Goal: Task Accomplishment & Management: Complete application form

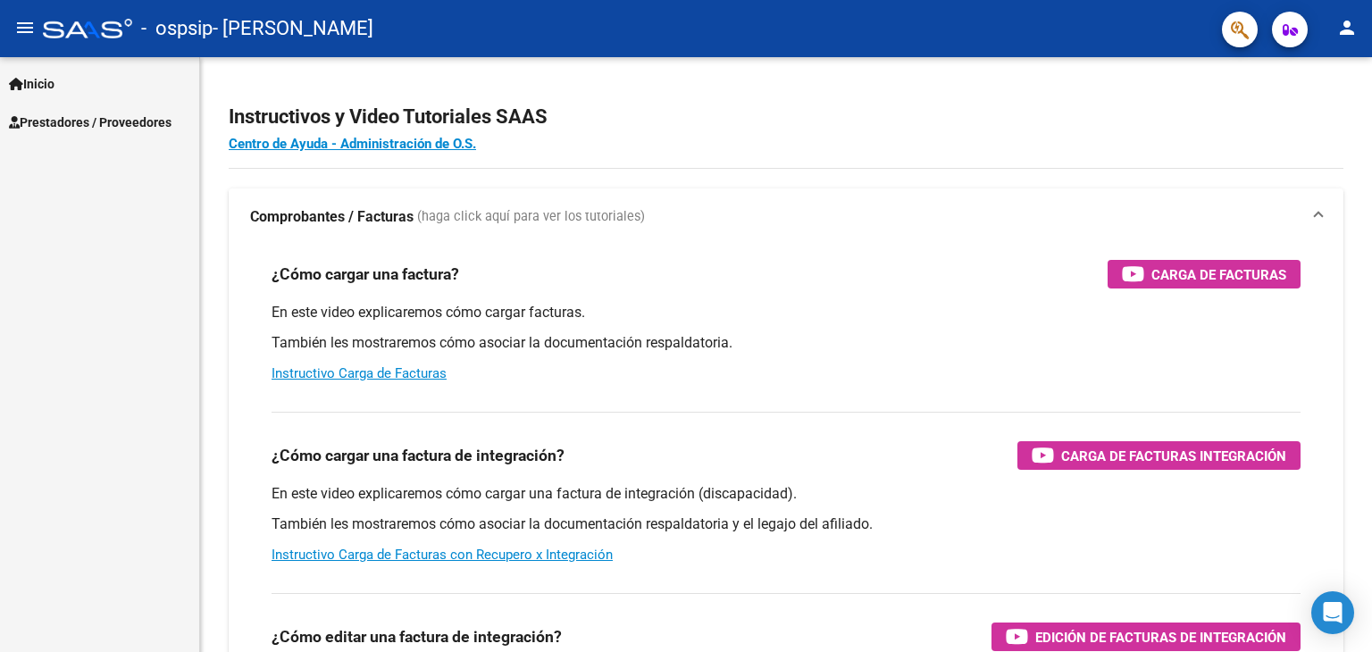
click at [52, 119] on span "Prestadores / Proveedores" at bounding box center [90, 123] width 163 height 20
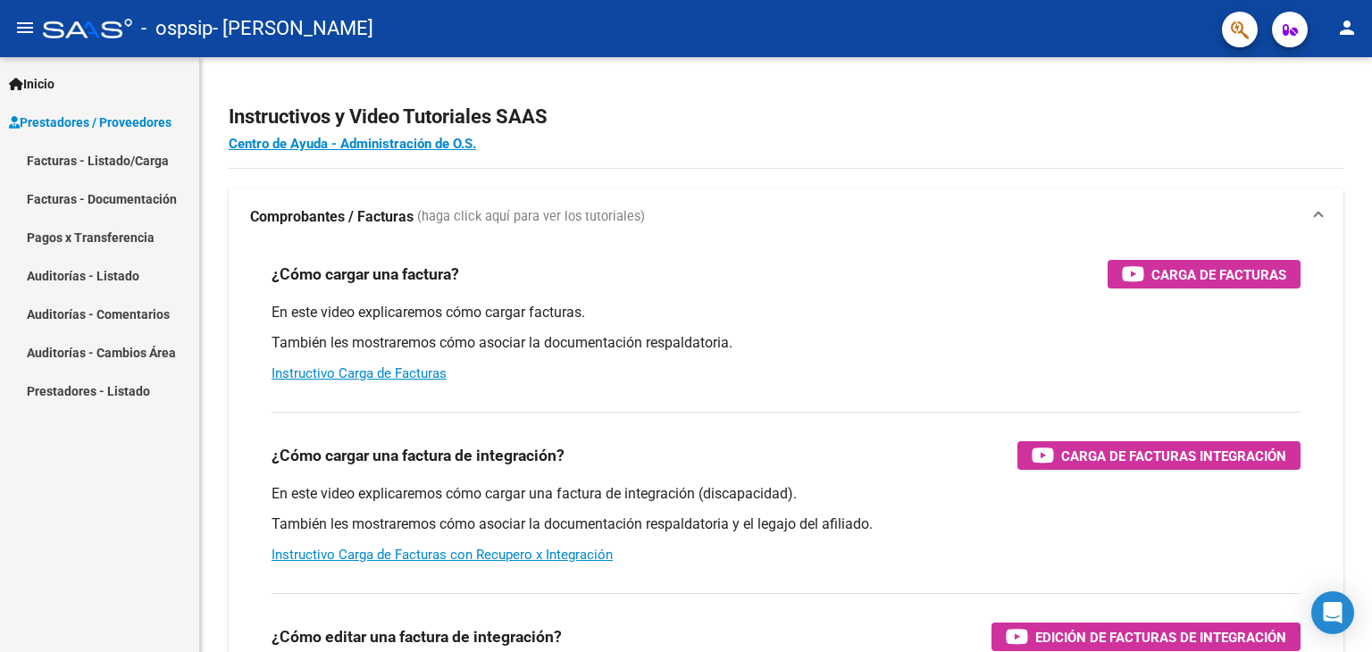
click at [79, 156] on link "Facturas - Listado/Carga" at bounding box center [99, 160] width 199 height 38
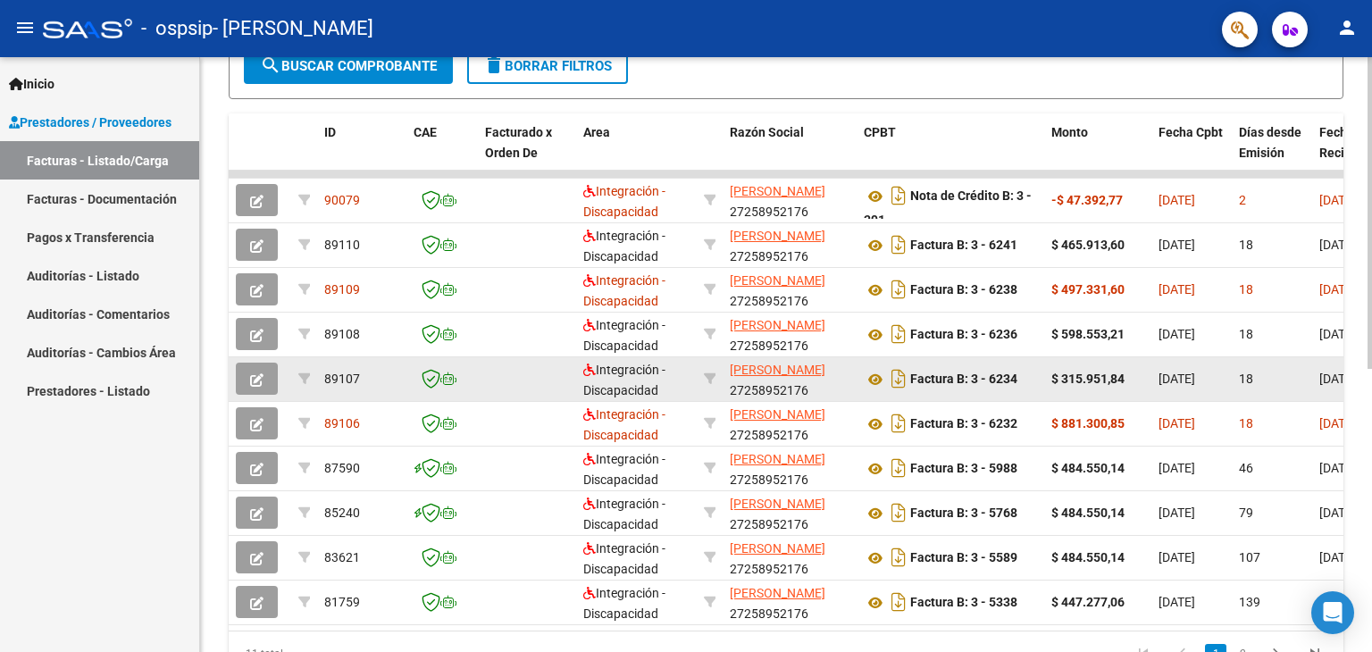
scroll to position [450, 0]
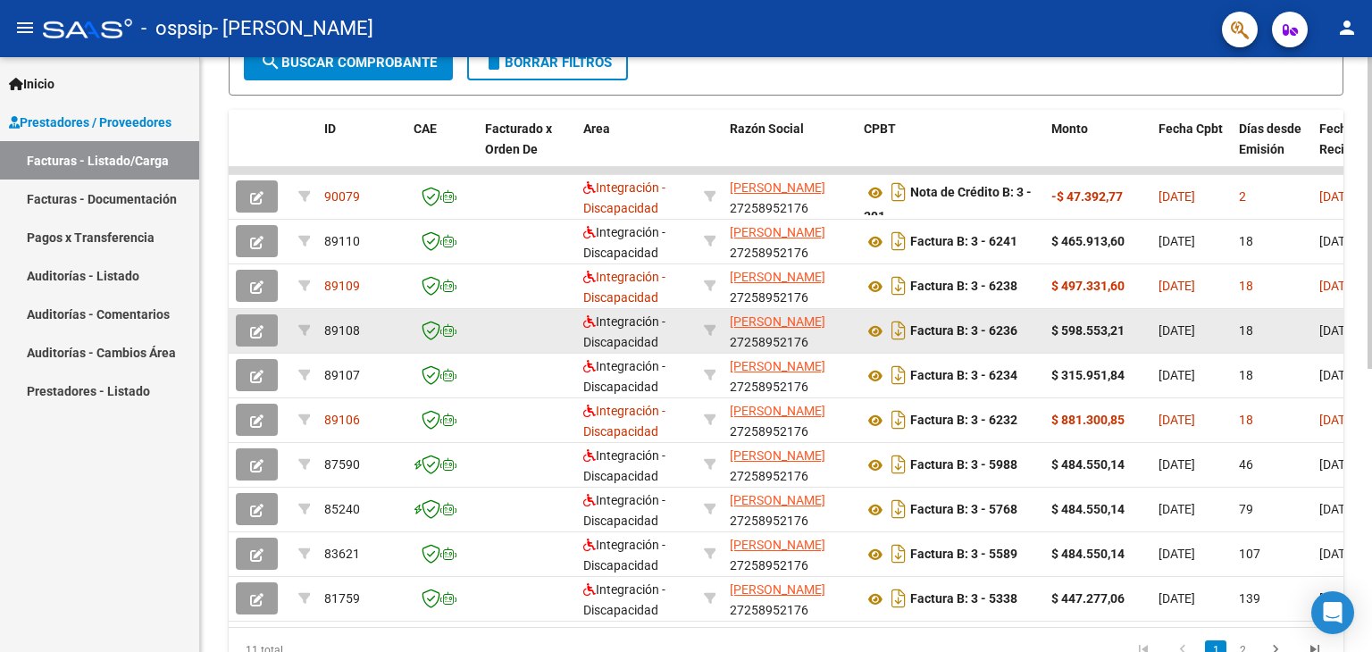
click at [256, 325] on icon "button" at bounding box center [256, 331] width 13 height 13
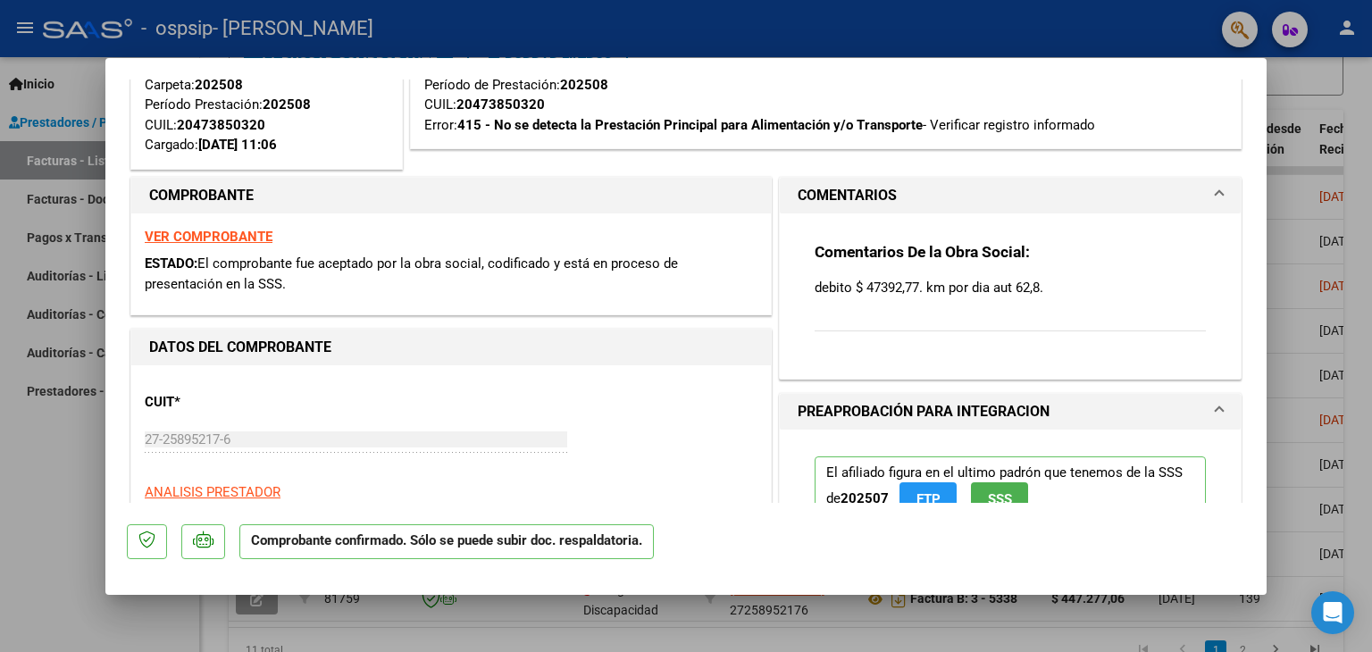
scroll to position [0, 0]
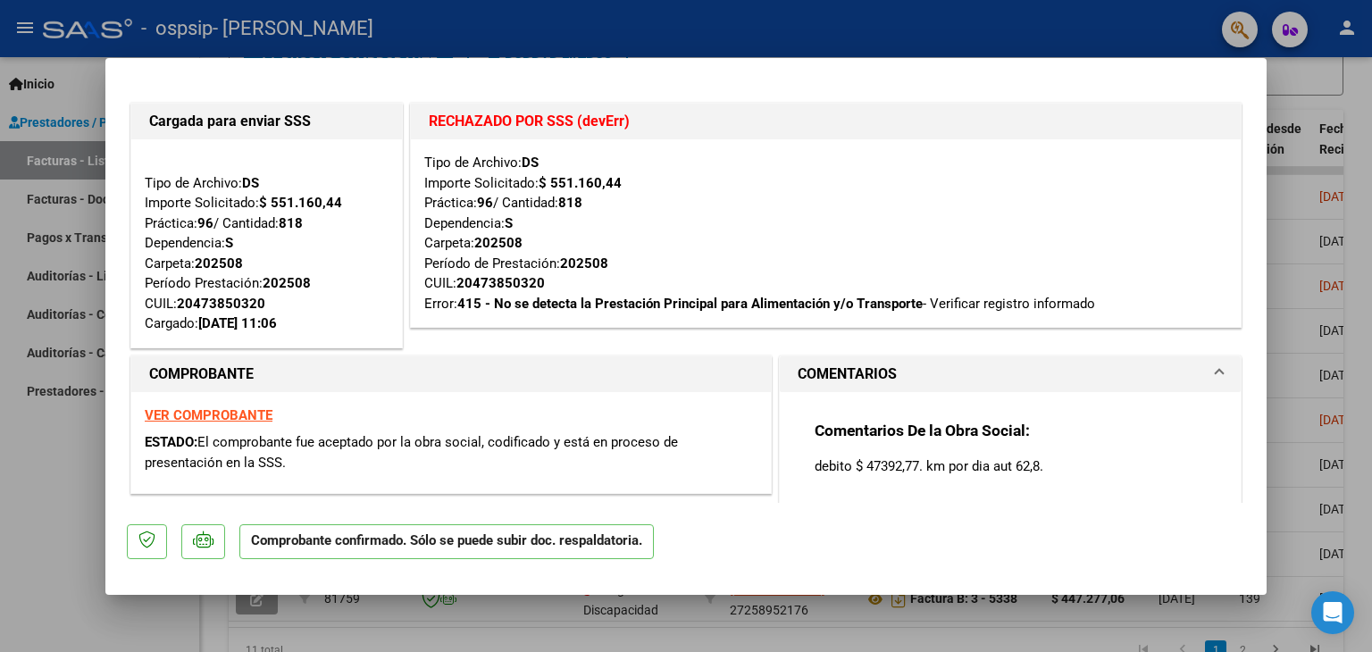
click at [42, 162] on div at bounding box center [686, 326] width 1372 height 652
type input "$ 0,00"
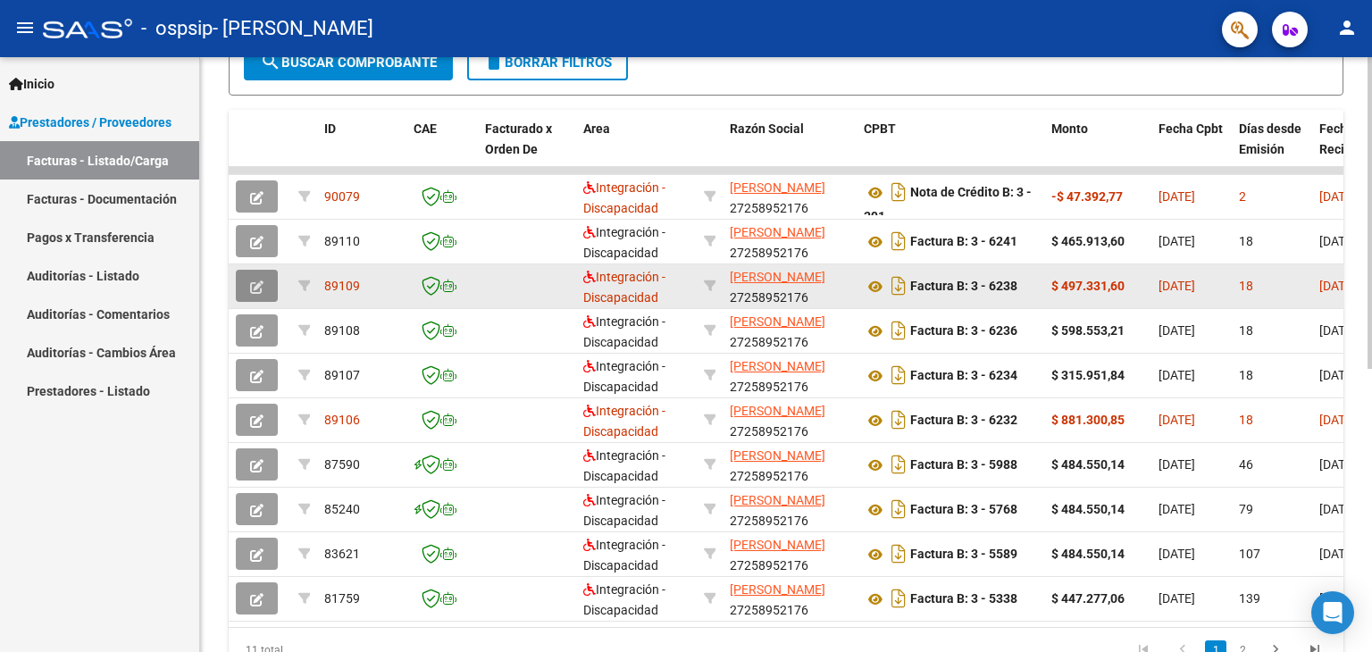
click at [254, 280] on icon "button" at bounding box center [256, 286] width 13 height 13
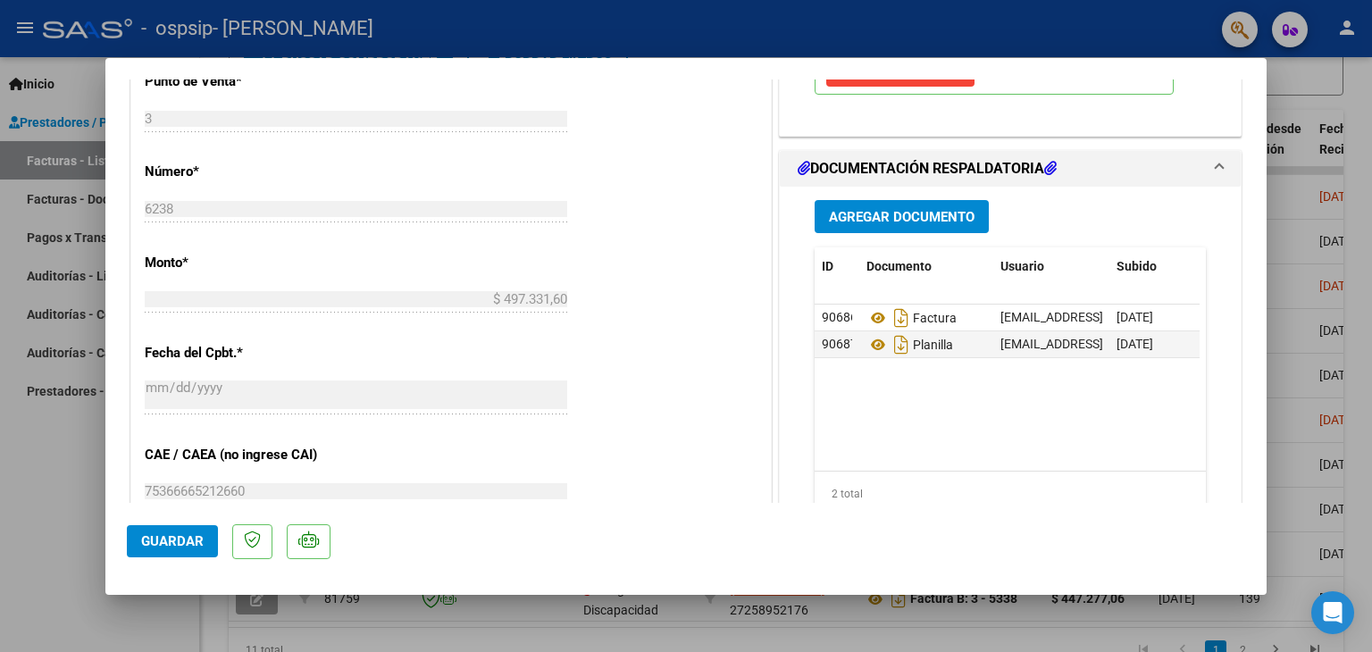
scroll to position [714, 0]
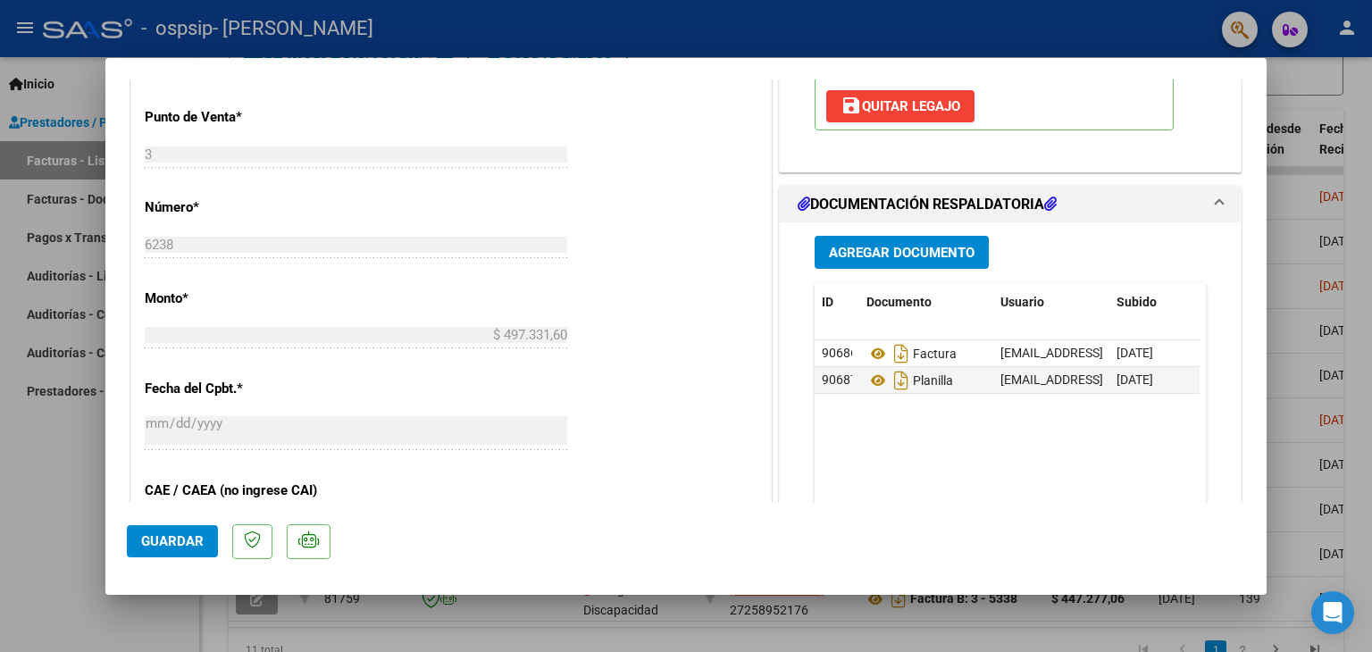
click at [889, 247] on span "Agregar Documento" at bounding box center [902, 253] width 146 height 16
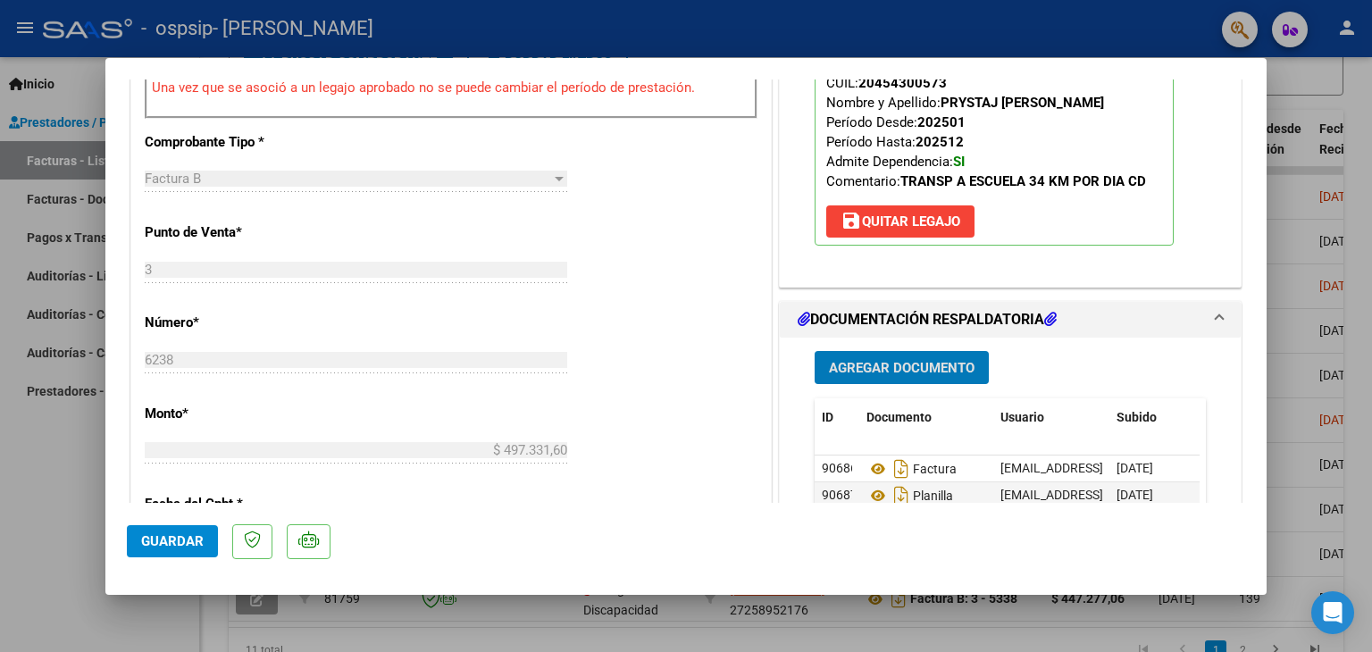
scroll to position [625, 0]
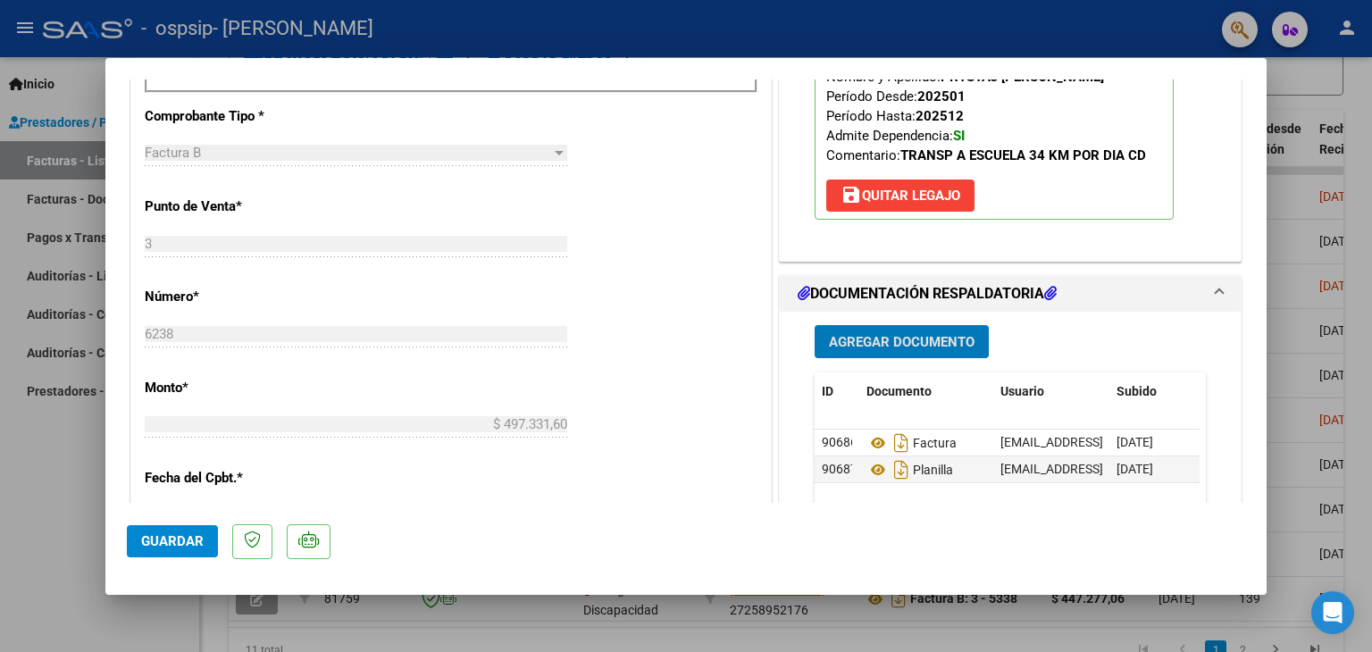
click at [906, 340] on span "Agregar Documento" at bounding box center [902, 342] width 146 height 16
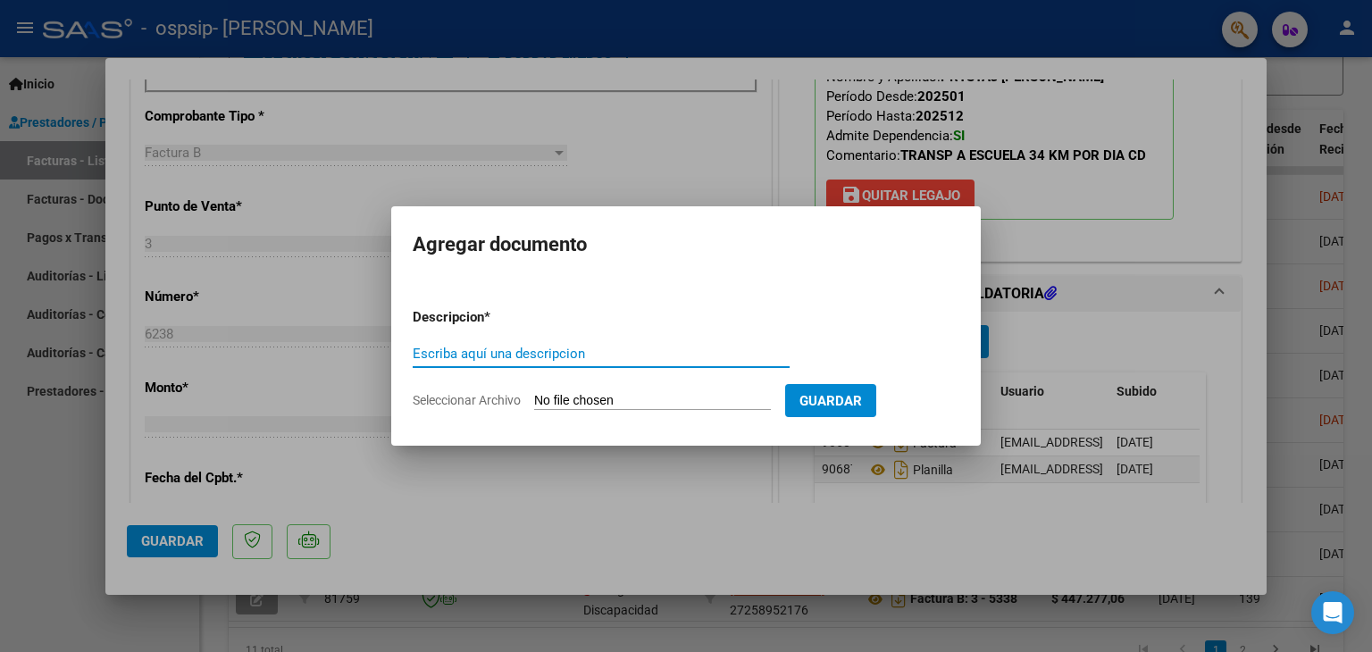
click at [571, 342] on div "Escriba aquí una descripcion" at bounding box center [601, 353] width 377 height 27
type input "Factura que corresponde s beneficiario"
click at [500, 399] on span "Seleccionar Archivo" at bounding box center [467, 400] width 108 height 14
click at [534, 399] on input "Seleccionar Archivo" at bounding box center [652, 401] width 237 height 17
type input "C:\fakepath\aPlanilla Asist [PERSON_NAME][DATE].pdf"
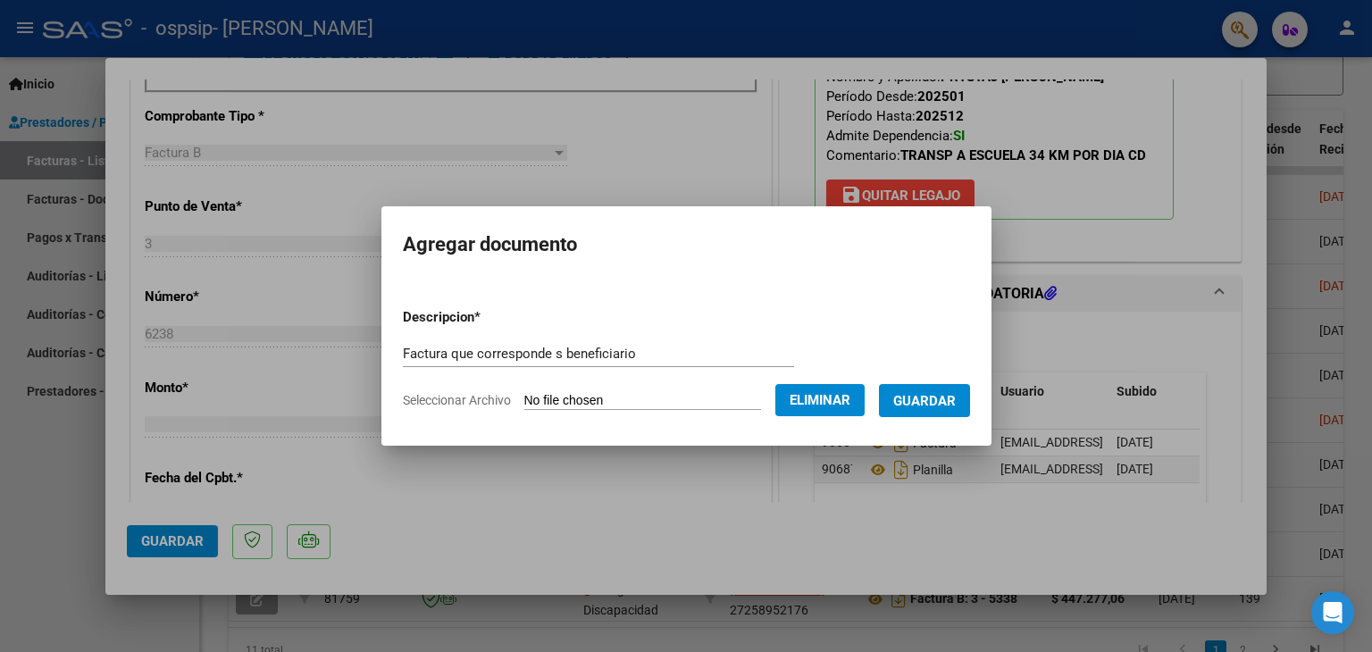
click at [946, 397] on span "Guardar" at bounding box center [924, 401] width 63 height 16
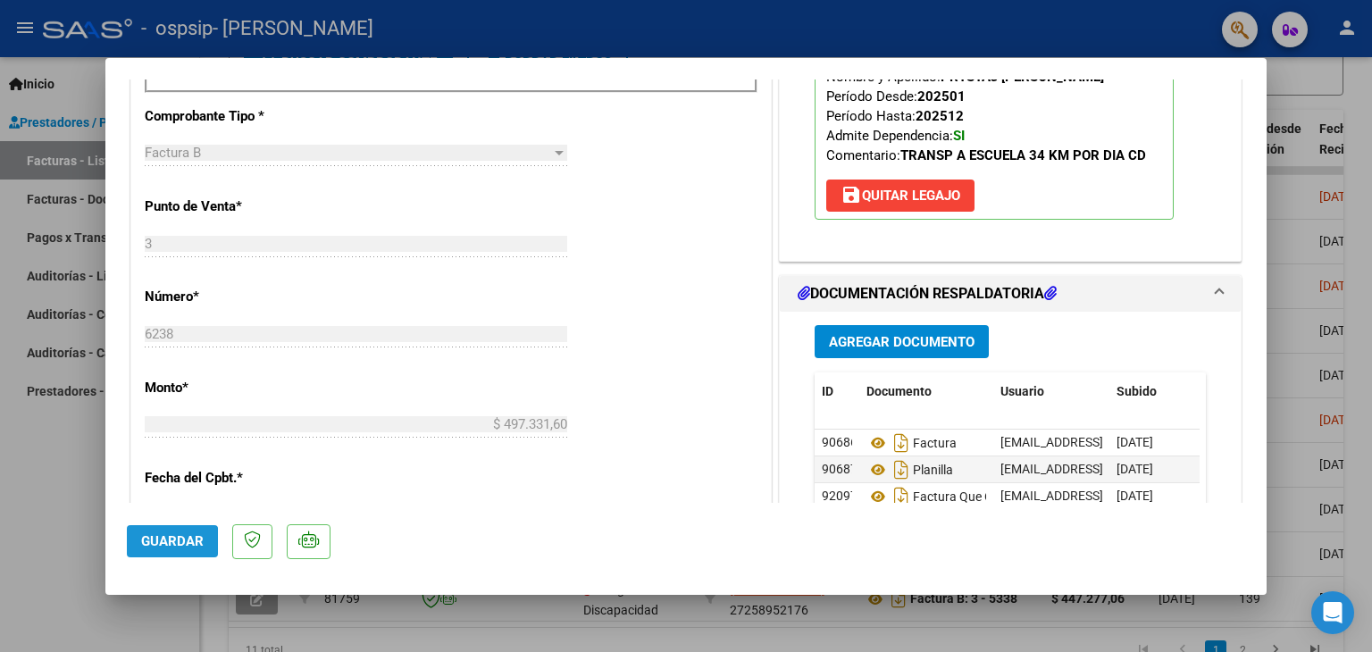
click at [171, 542] on span "Guardar" at bounding box center [172, 541] width 63 height 16
click at [62, 162] on div at bounding box center [686, 326] width 1372 height 652
type input "$ 0,00"
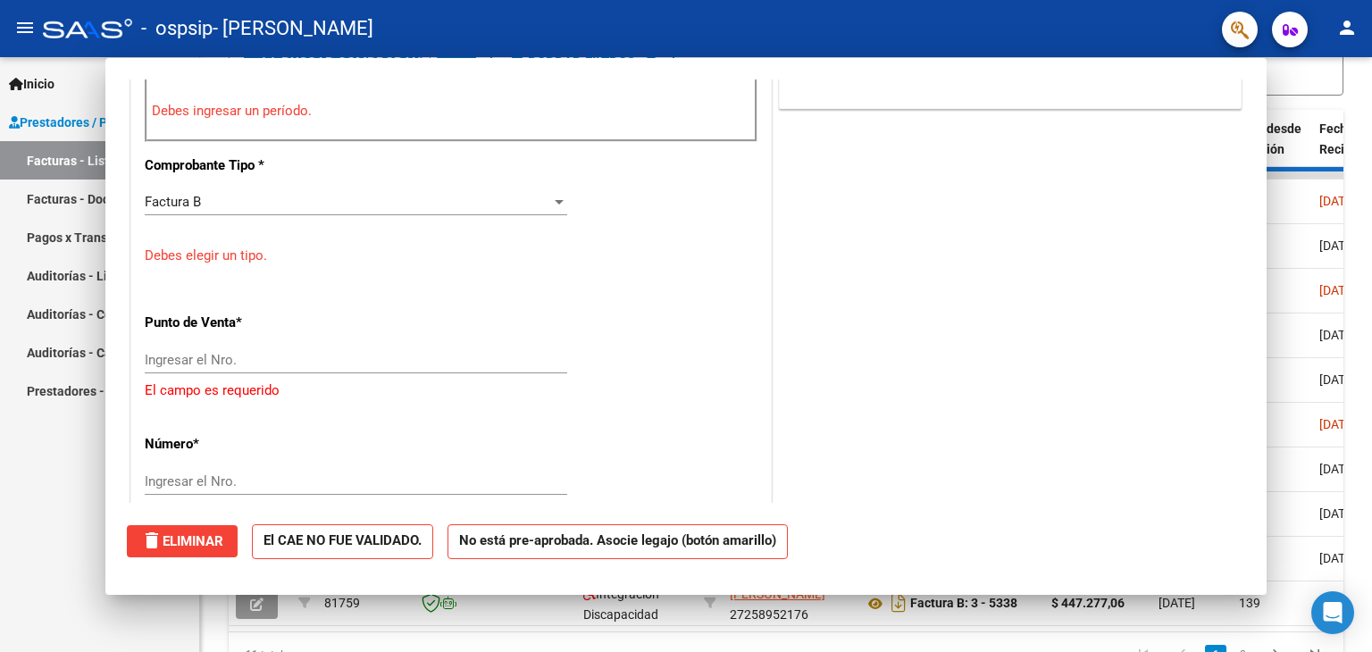
scroll to position [0, 0]
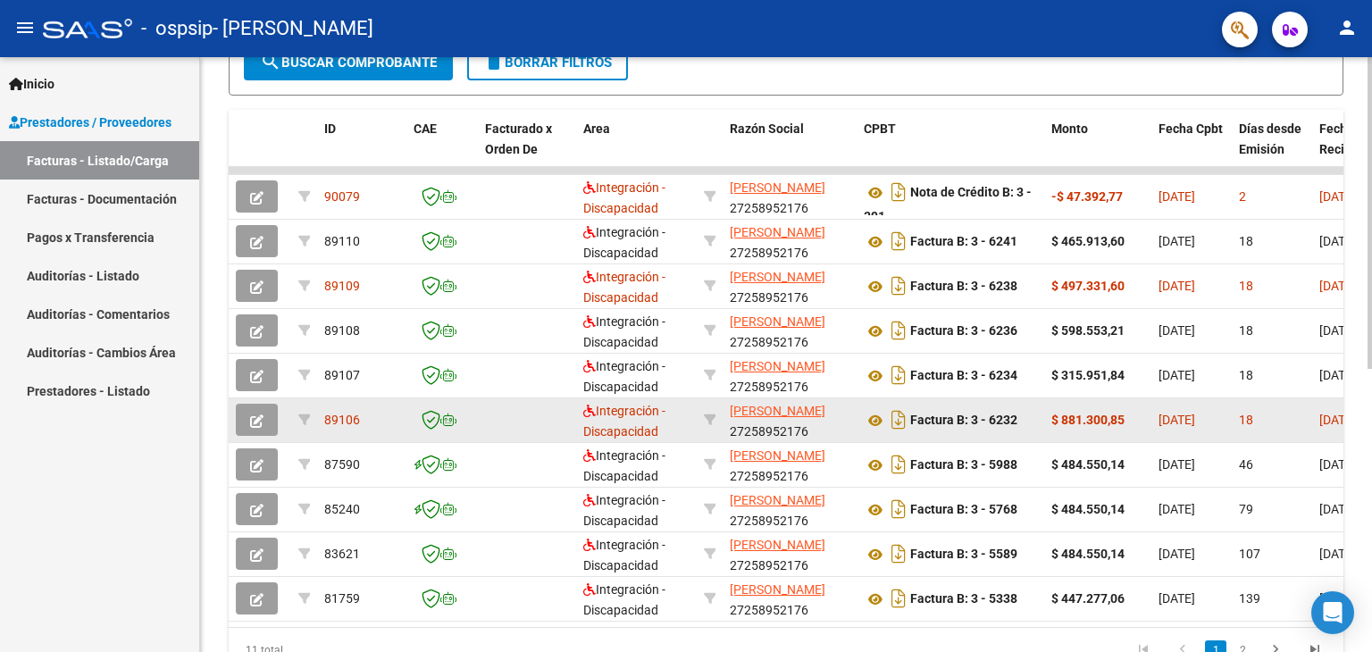
click at [254, 415] on icon "button" at bounding box center [256, 420] width 13 height 13
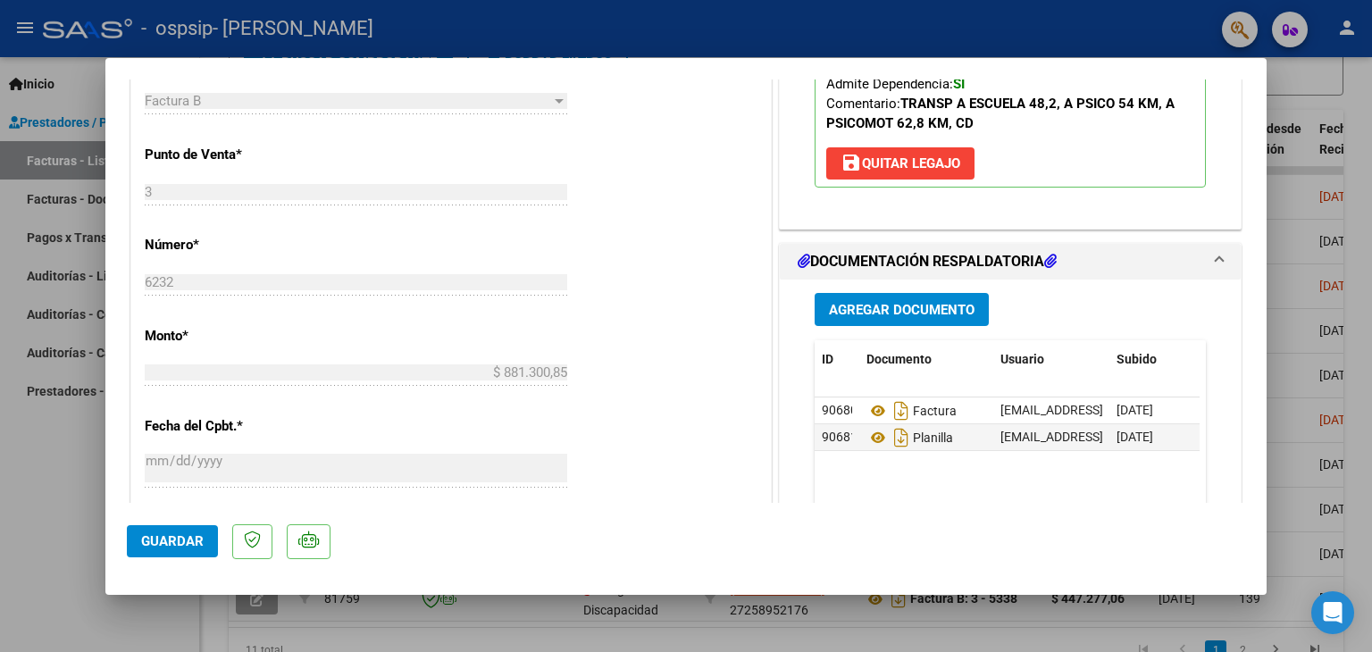
scroll to position [714, 0]
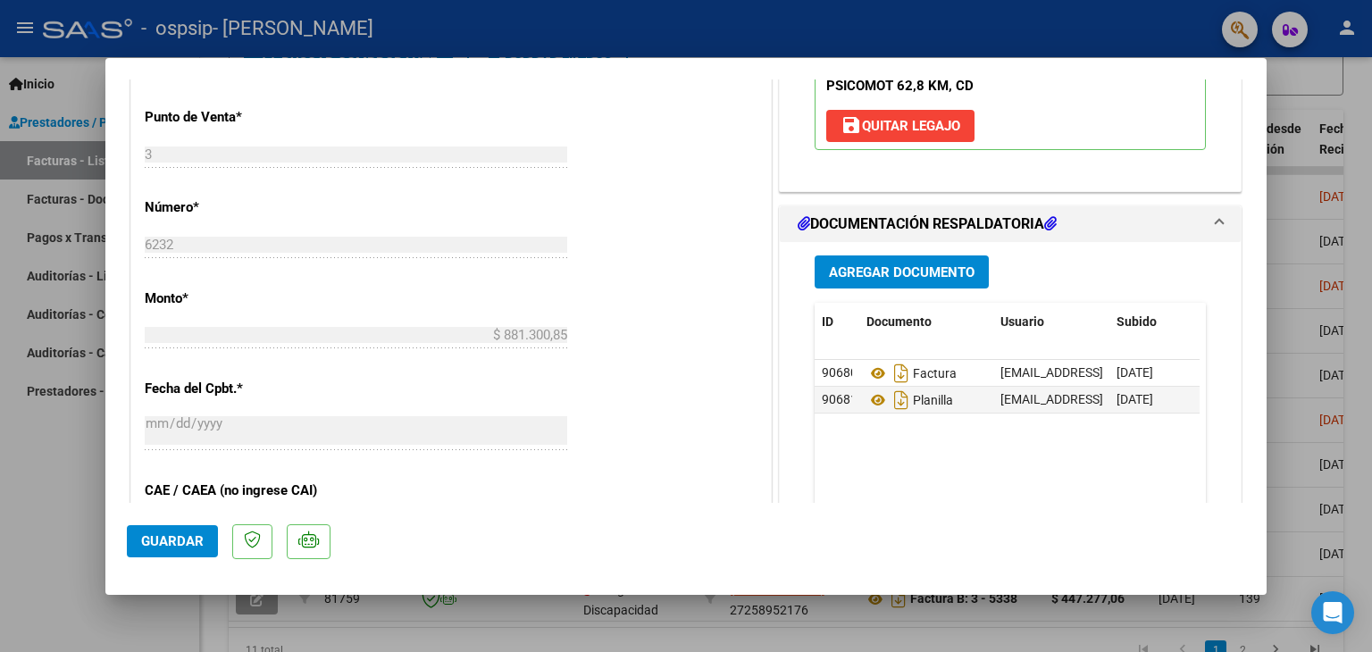
click at [882, 269] on span "Agregar Documento" at bounding box center [902, 272] width 146 height 16
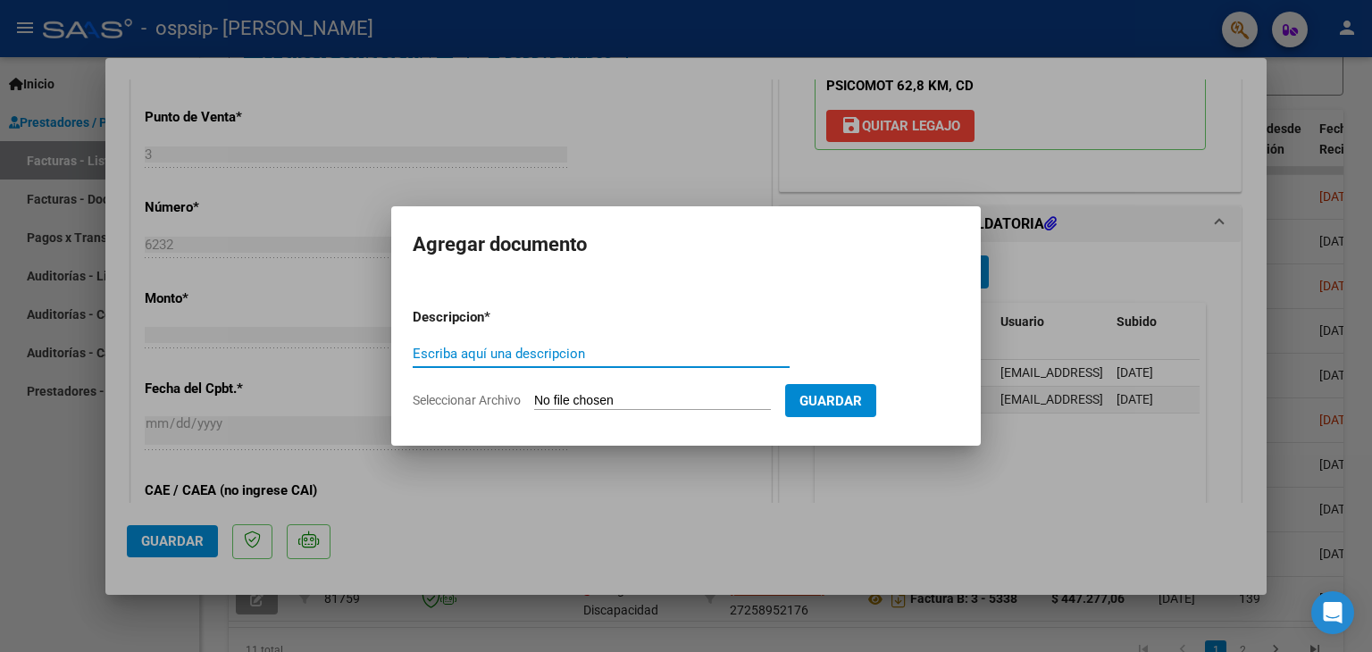
click at [946, 493] on div at bounding box center [686, 326] width 1372 height 652
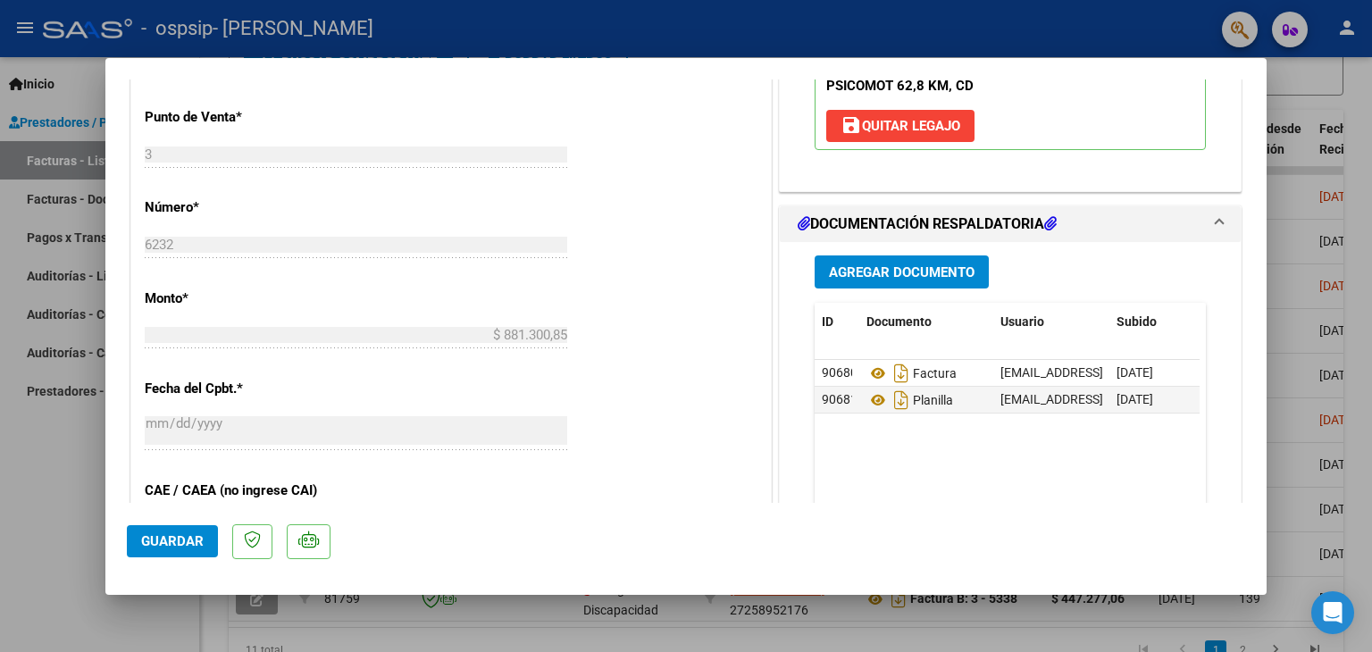
type input "$ 0,00"
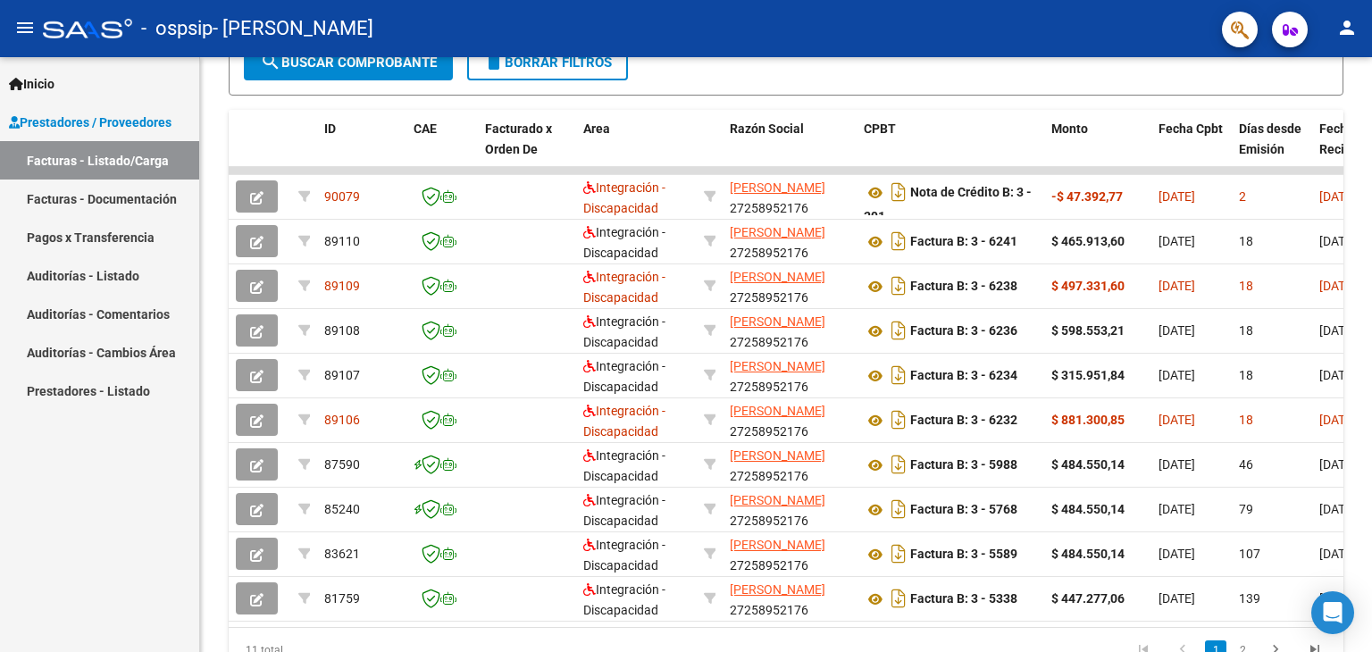
click at [74, 158] on link "Facturas - Listado/Carga" at bounding box center [99, 160] width 199 height 38
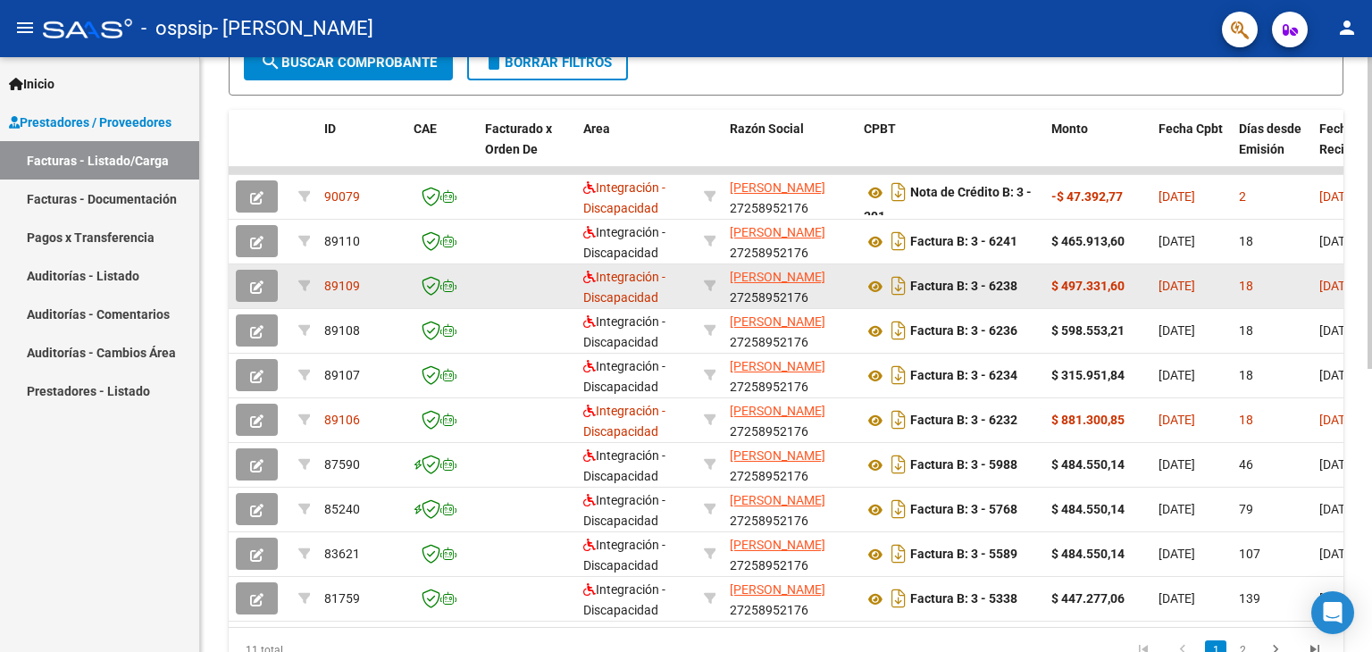
click at [261, 281] on icon "button" at bounding box center [256, 286] width 13 height 13
click at [257, 283] on icon "button" at bounding box center [256, 286] width 13 height 13
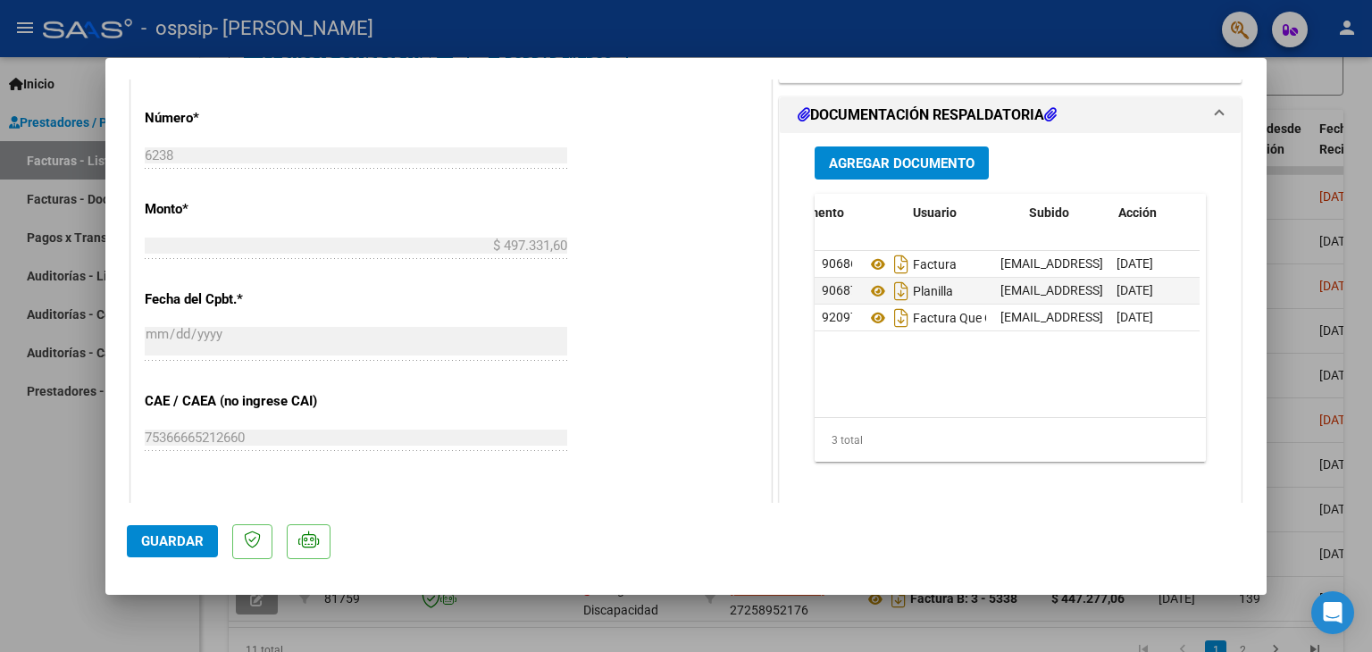
scroll to position [0, 88]
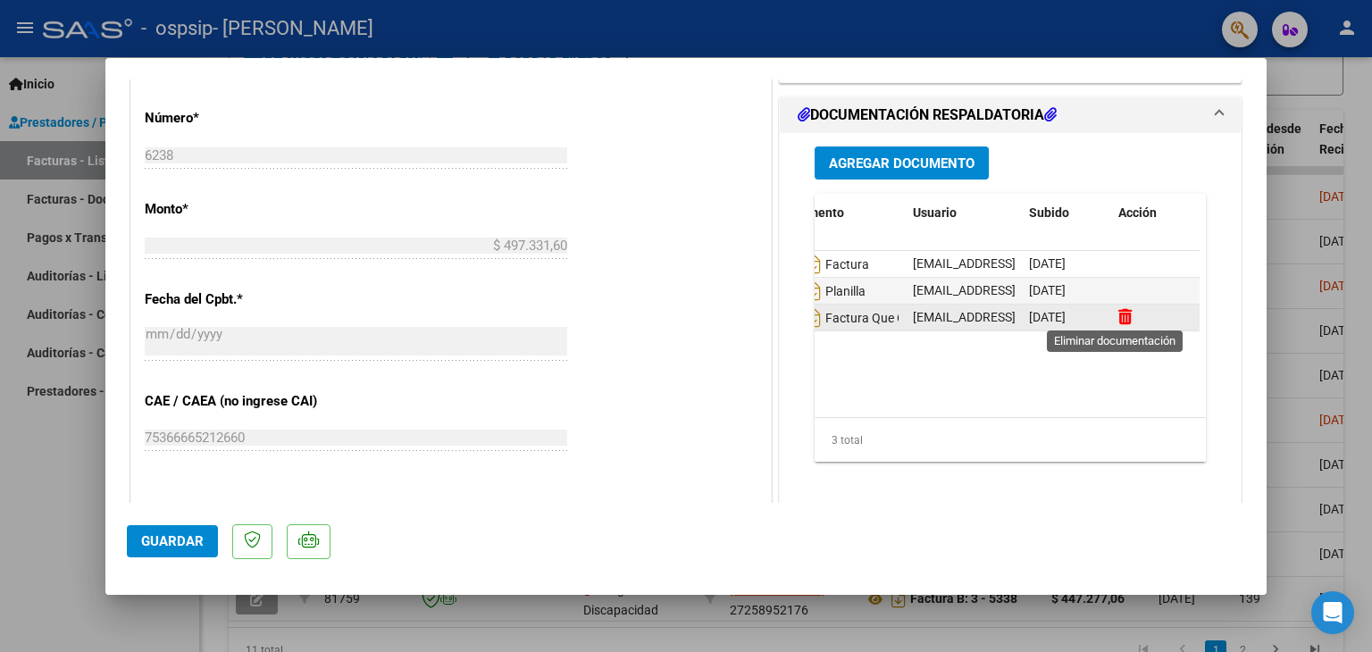
click at [1118, 315] on icon at bounding box center [1124, 316] width 13 height 17
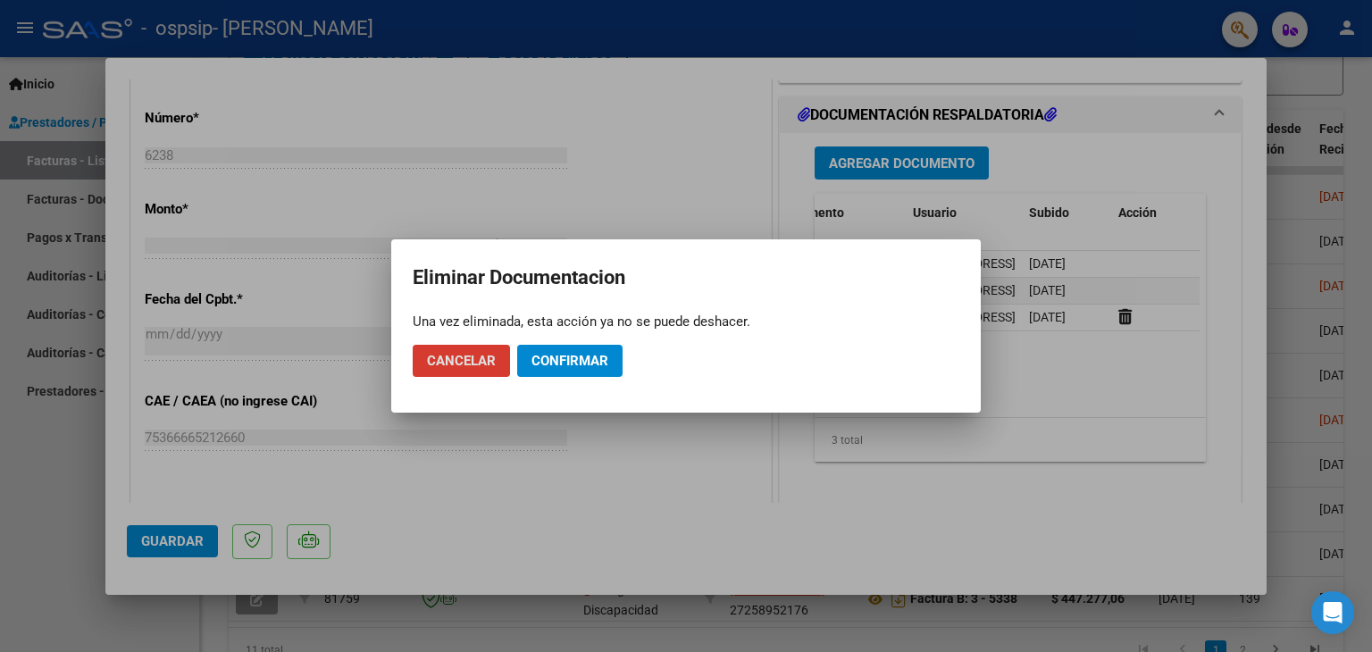
click at [579, 361] on span "Confirmar" at bounding box center [569, 361] width 77 height 16
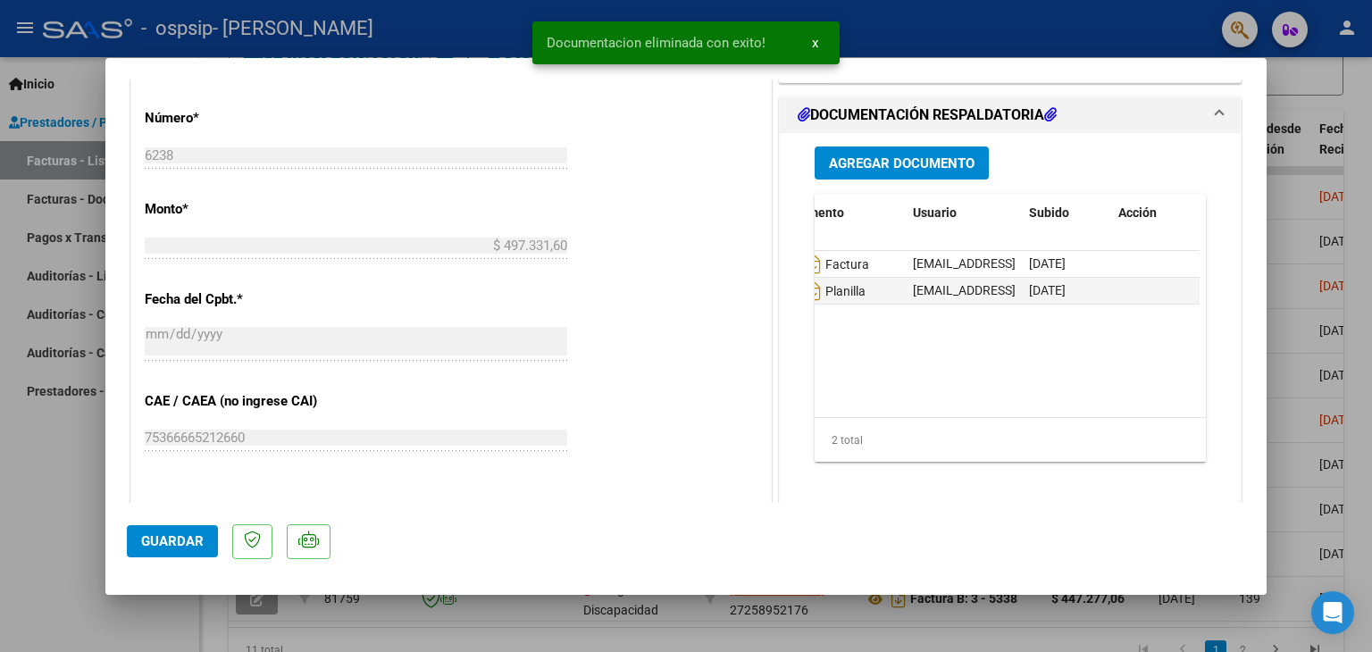
scroll to position [0, 0]
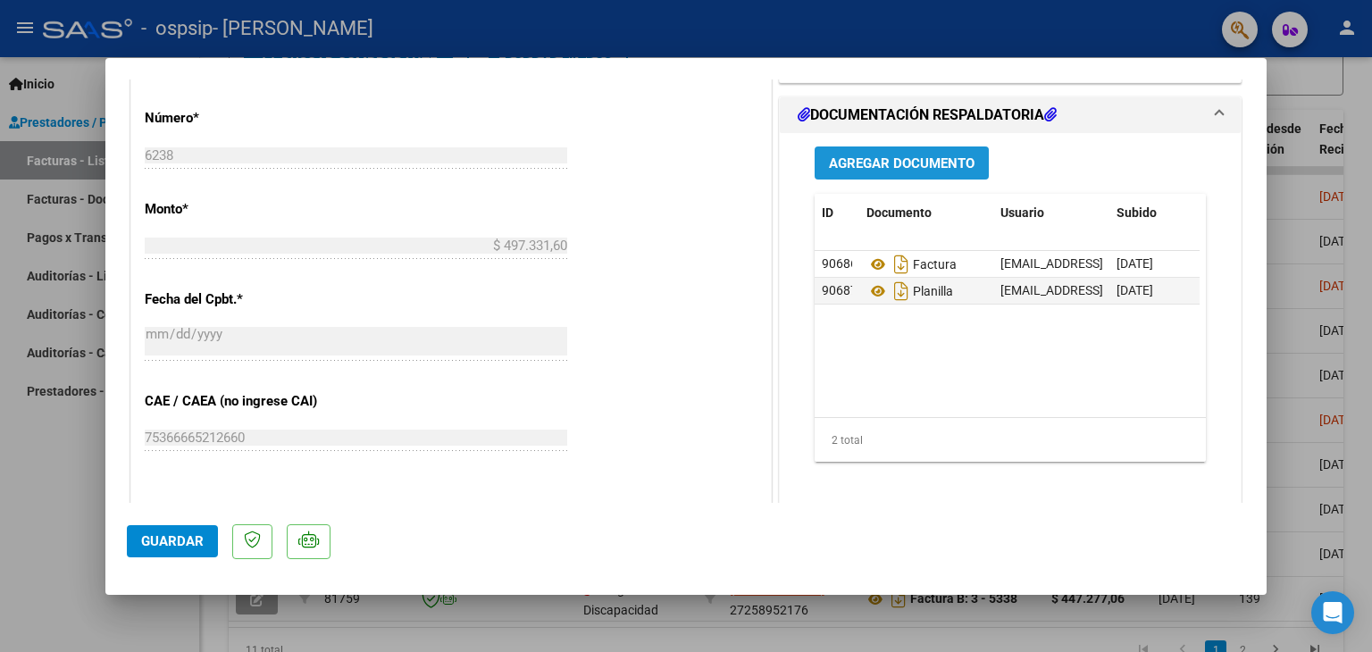
click at [863, 158] on span "Agregar Documento" at bounding box center [902, 163] width 146 height 16
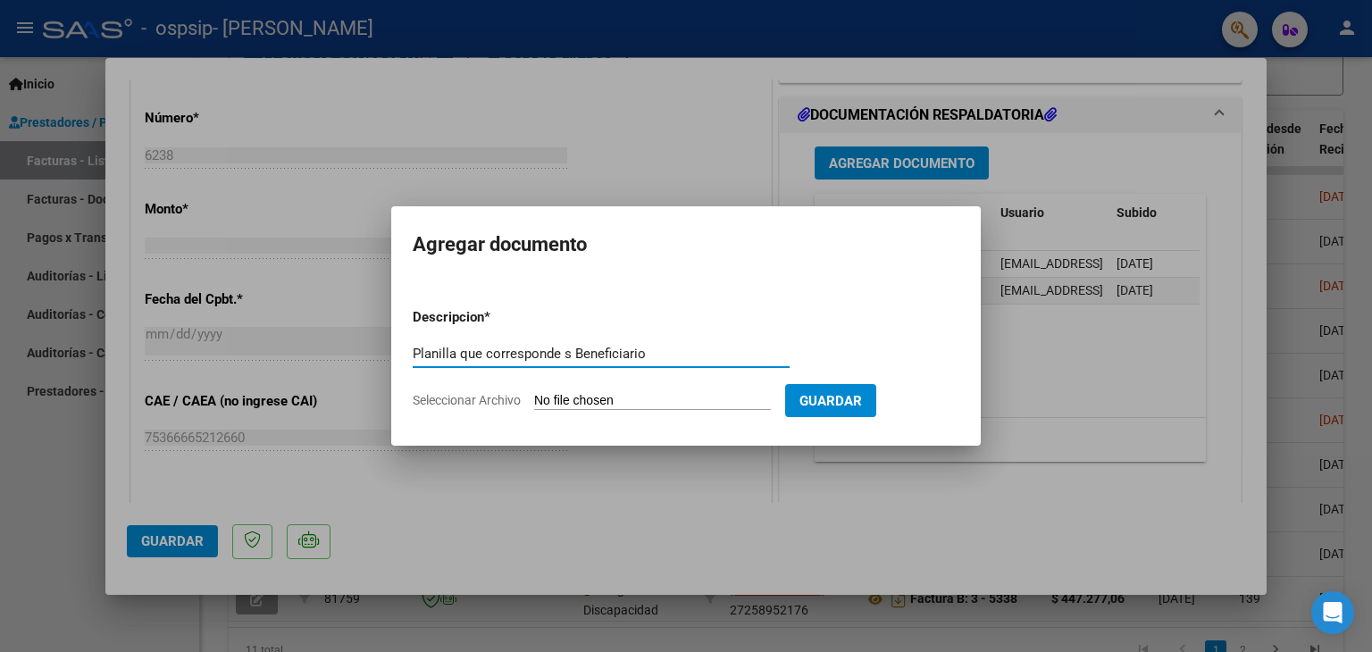
type input "Planilla que corresponde s Beneficiario"
click at [515, 404] on span "Seleccionar Archivo" at bounding box center [467, 400] width 108 height 14
click at [534, 404] on input "Seleccionar Archivo" at bounding box center [652, 401] width 237 height 17
type input "C:\fakepath\aPlanilla Asist [PERSON_NAME][DATE].pdf"
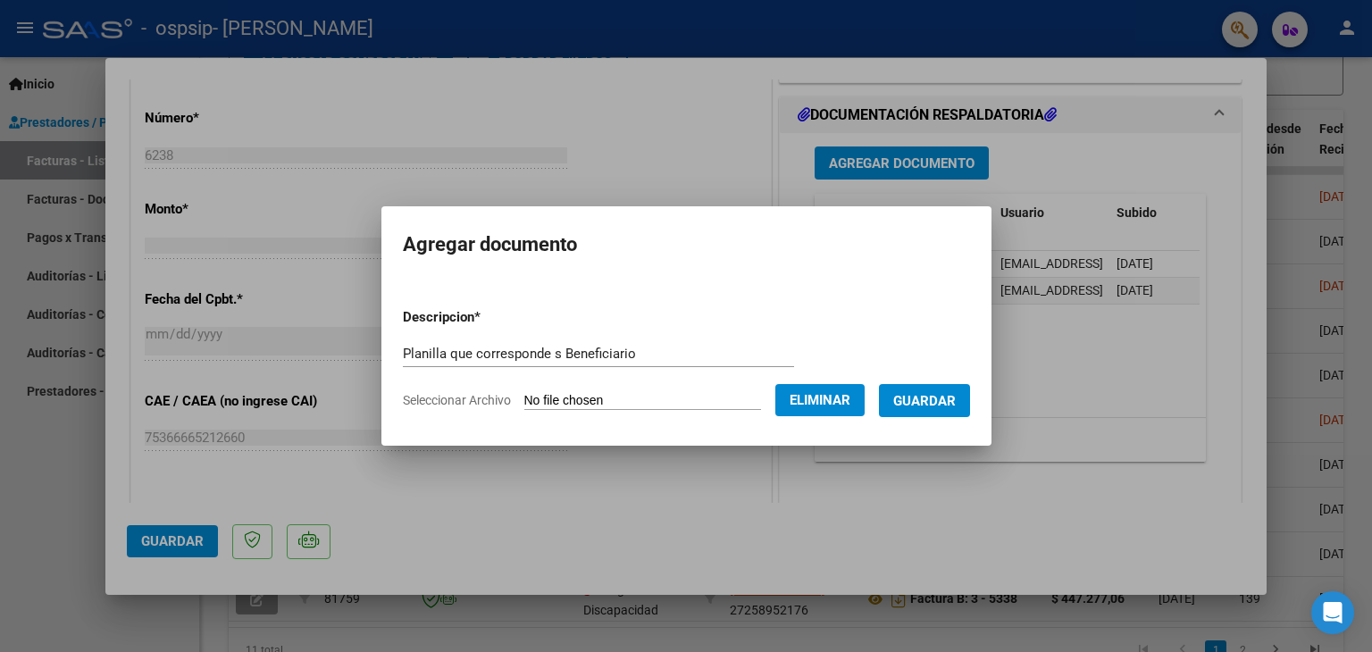
click at [939, 399] on span "Guardar" at bounding box center [924, 401] width 63 height 16
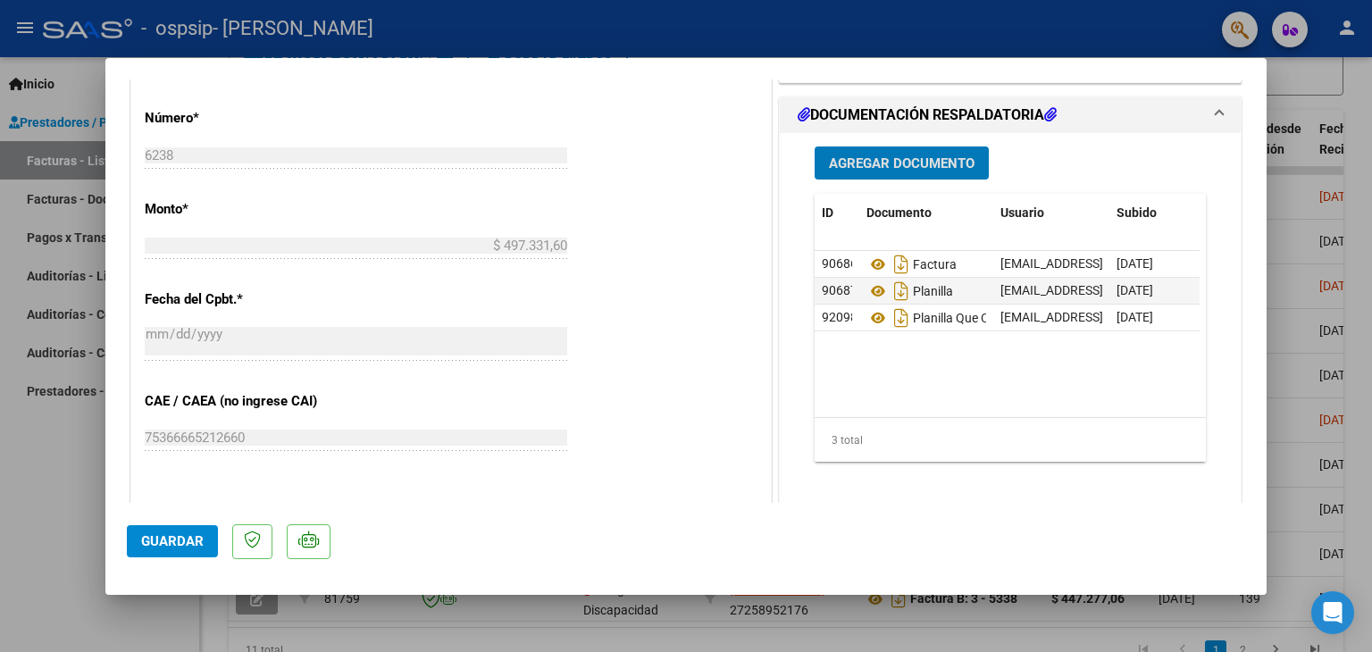
click at [173, 539] on span "Guardar" at bounding box center [172, 541] width 63 height 16
click at [63, 159] on div at bounding box center [686, 326] width 1372 height 652
type input "$ 0,00"
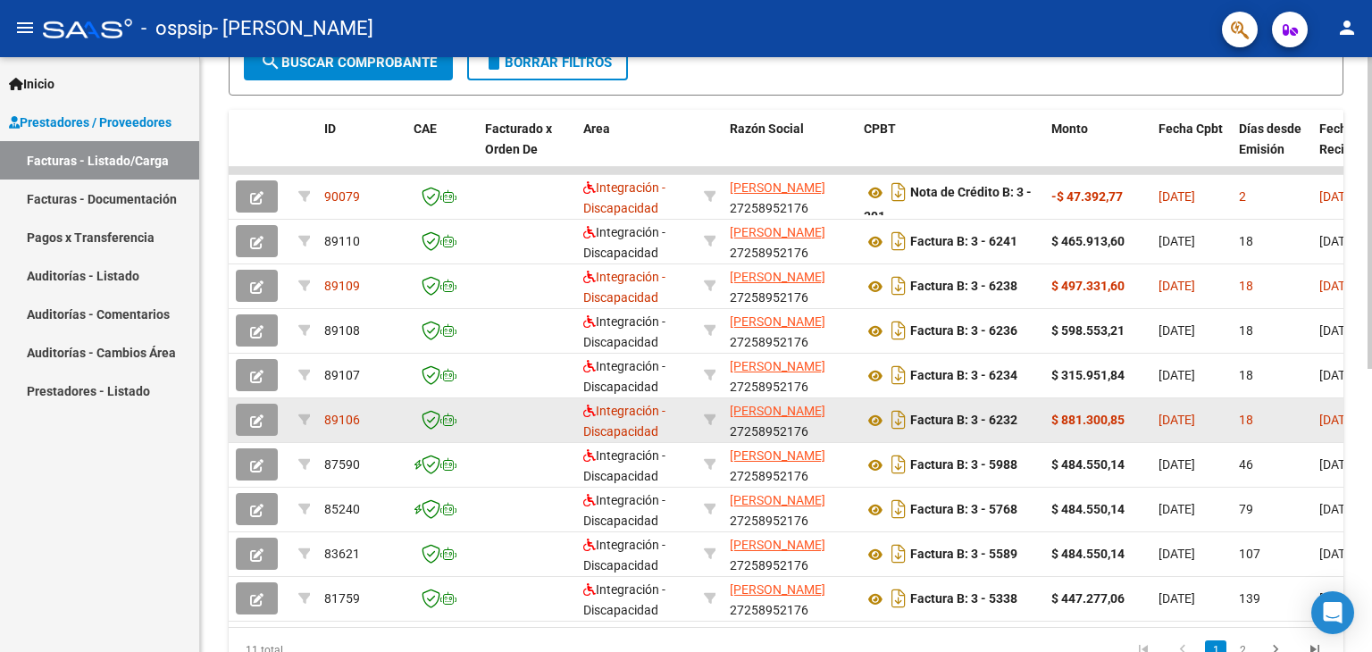
click at [255, 416] on icon "button" at bounding box center [256, 420] width 13 height 13
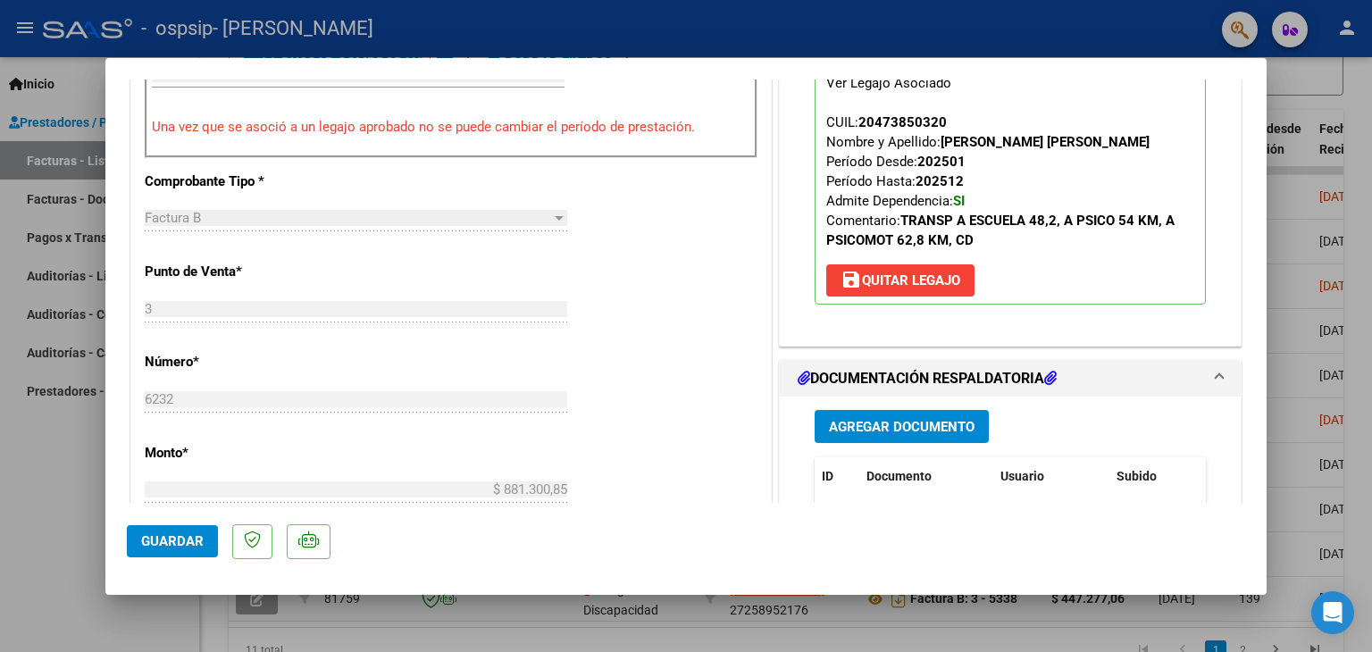
scroll to position [625, 0]
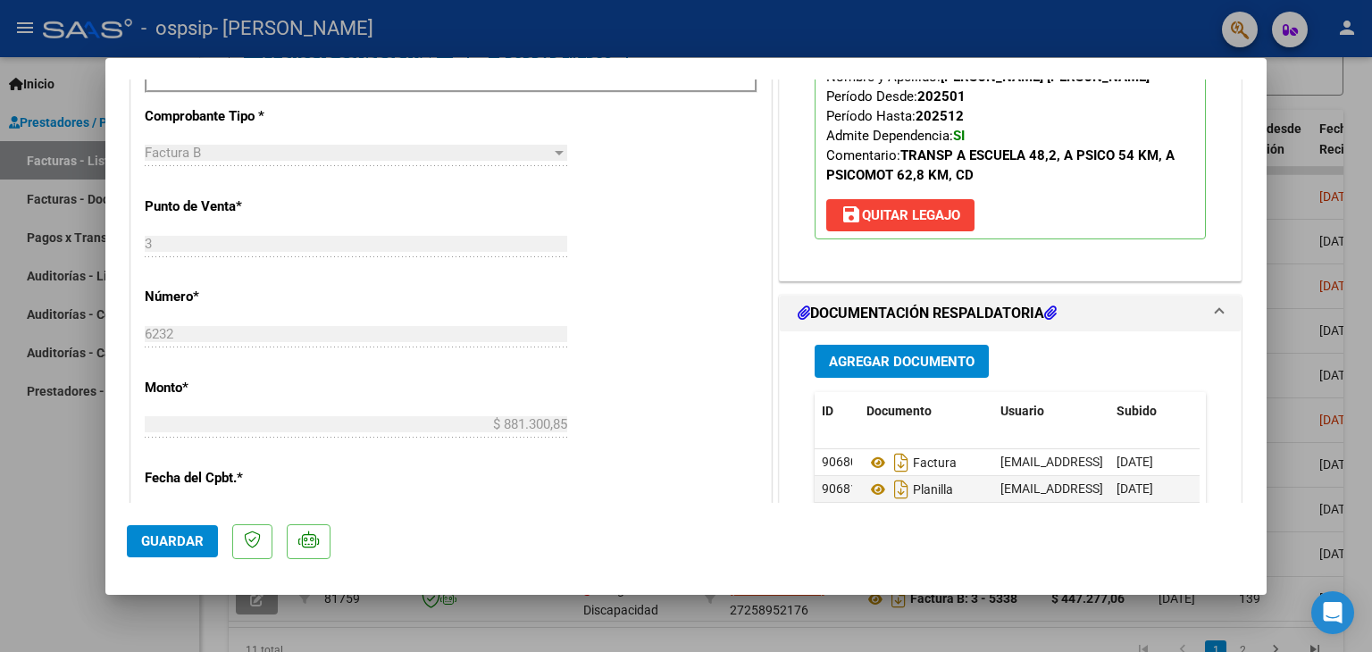
click at [869, 357] on span "Agregar Documento" at bounding box center [902, 362] width 146 height 16
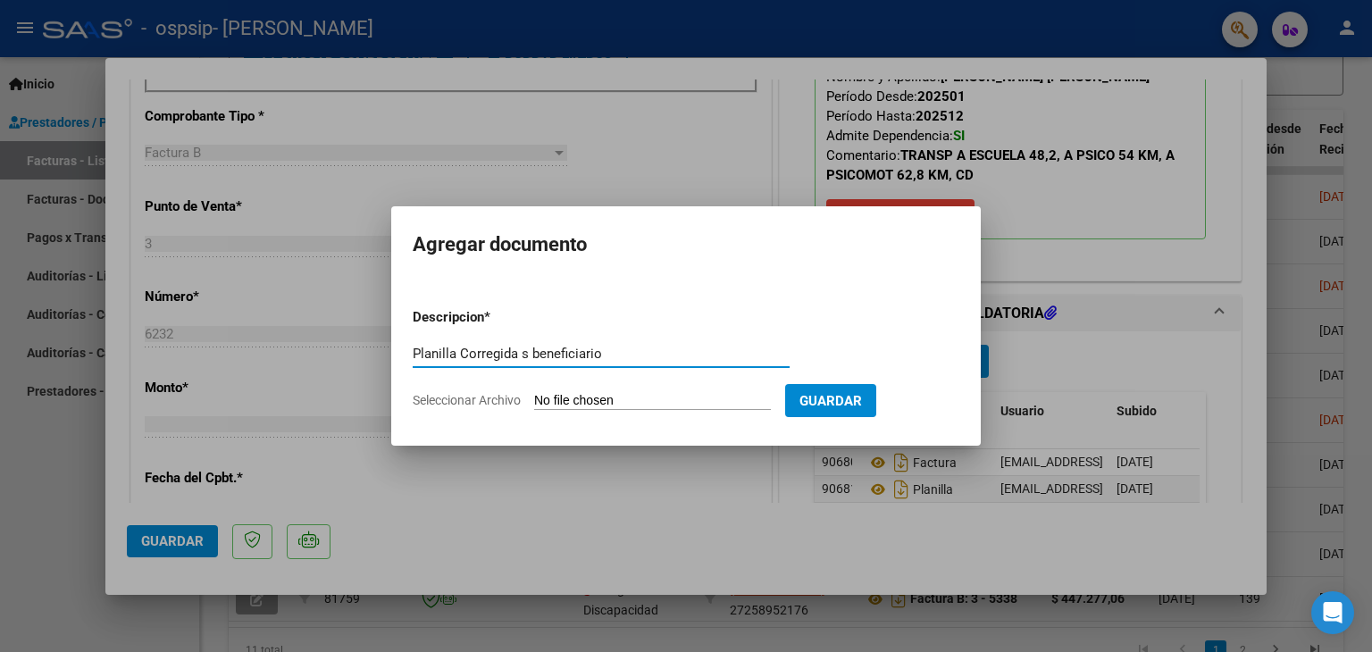
type input "Planilla Corregida s beneficiario"
click at [511, 397] on span "Seleccionar Archivo" at bounding box center [467, 400] width 108 height 14
click at [534, 397] on input "Seleccionar Archivo" at bounding box center [652, 401] width 237 height 17
type input "C:\fakepath\aPlanilla [PERSON_NAME] IEE [DATE].pdf"
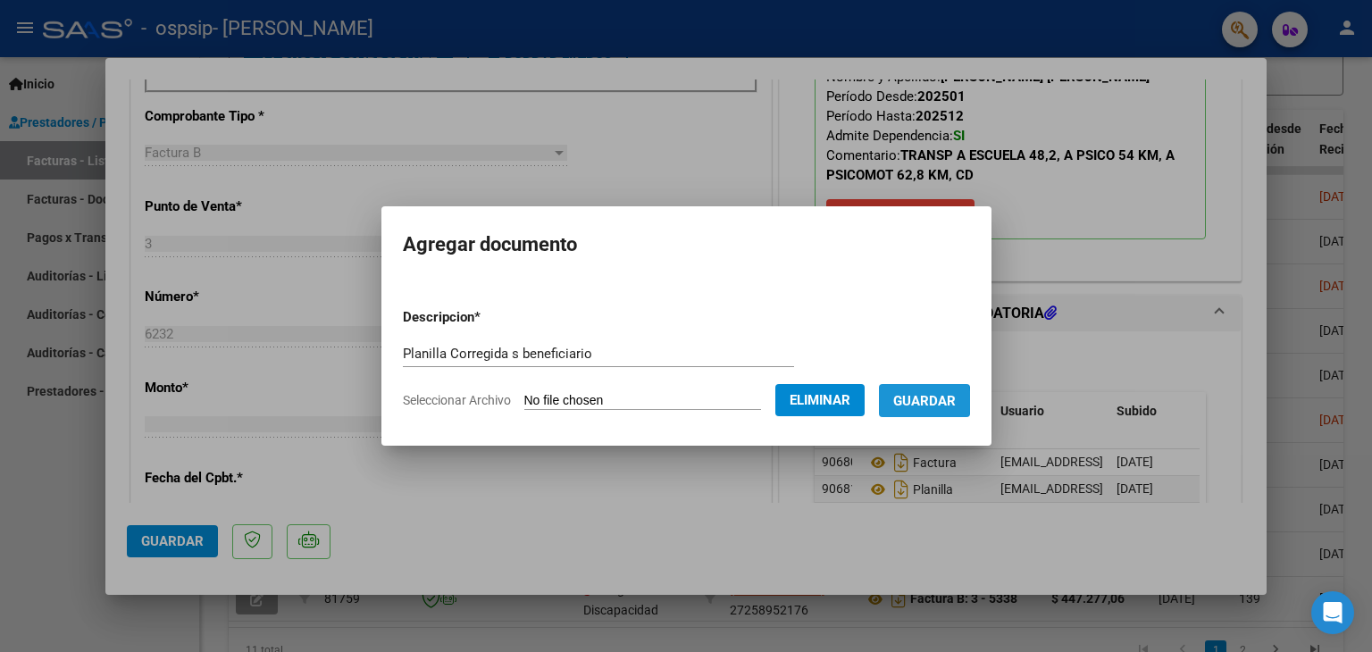
click at [930, 401] on span "Guardar" at bounding box center [924, 401] width 63 height 16
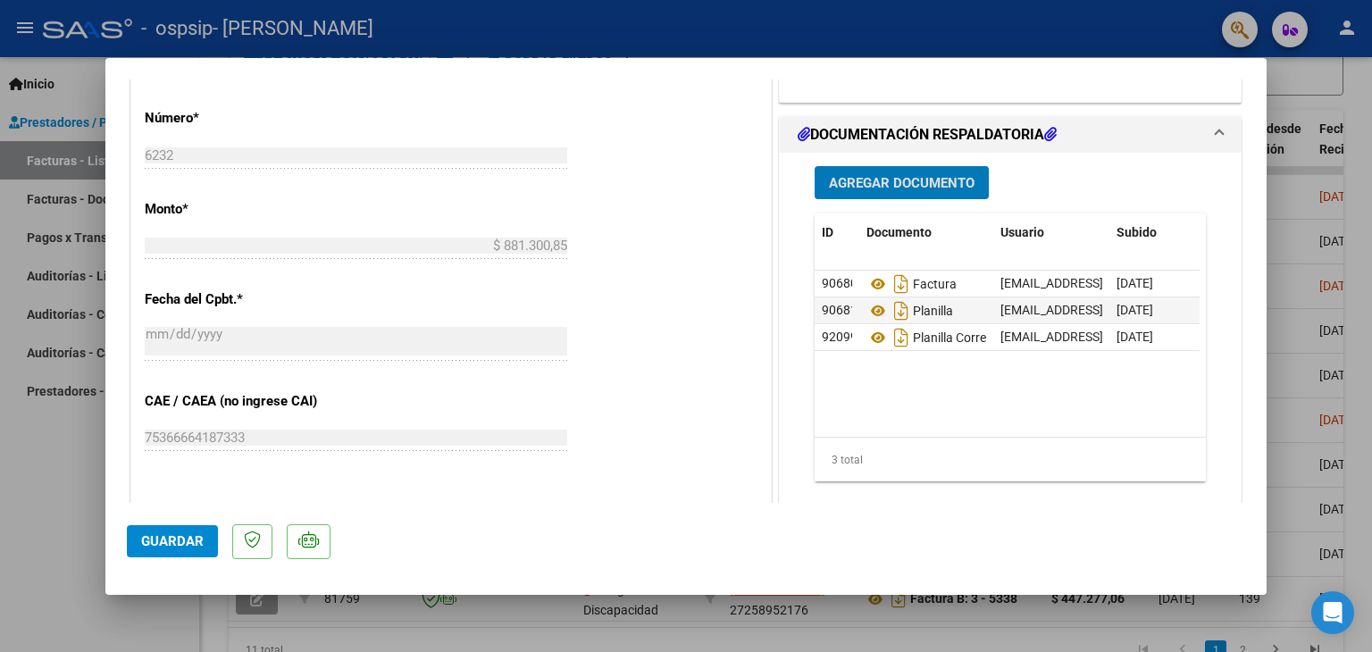
scroll to position [893, 0]
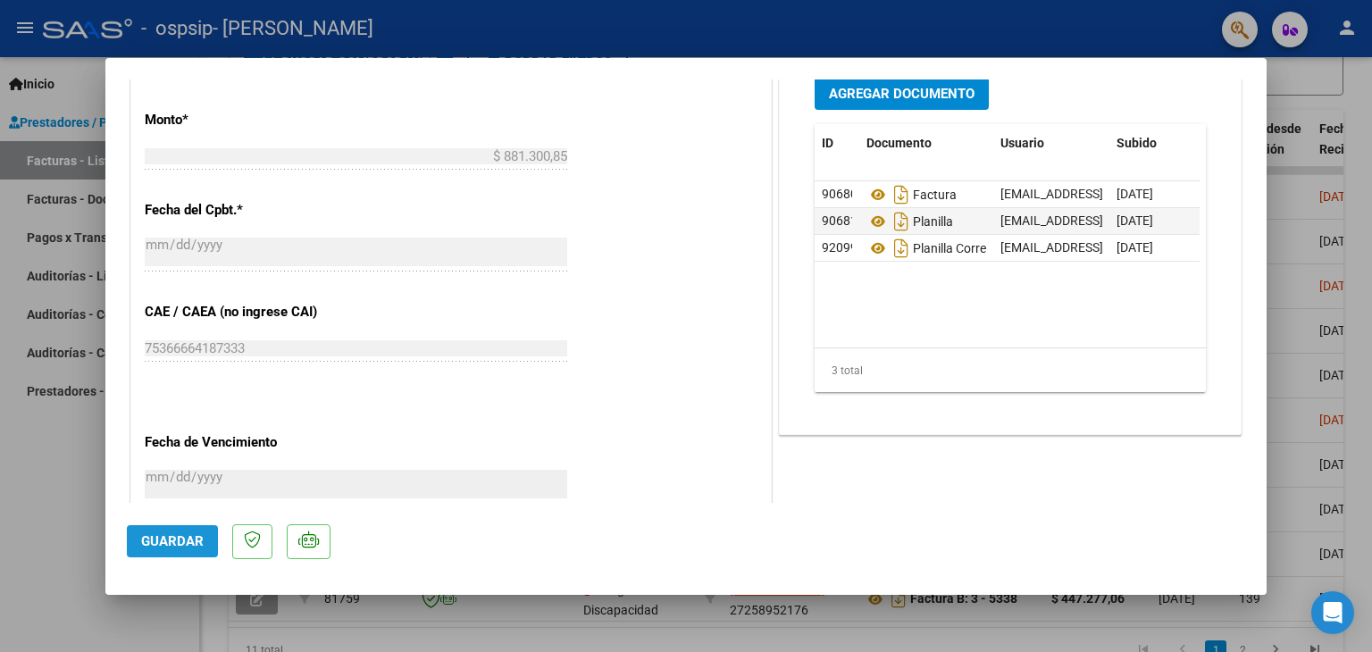
click at [171, 538] on span "Guardar" at bounding box center [172, 541] width 63 height 16
click at [61, 160] on div at bounding box center [686, 326] width 1372 height 652
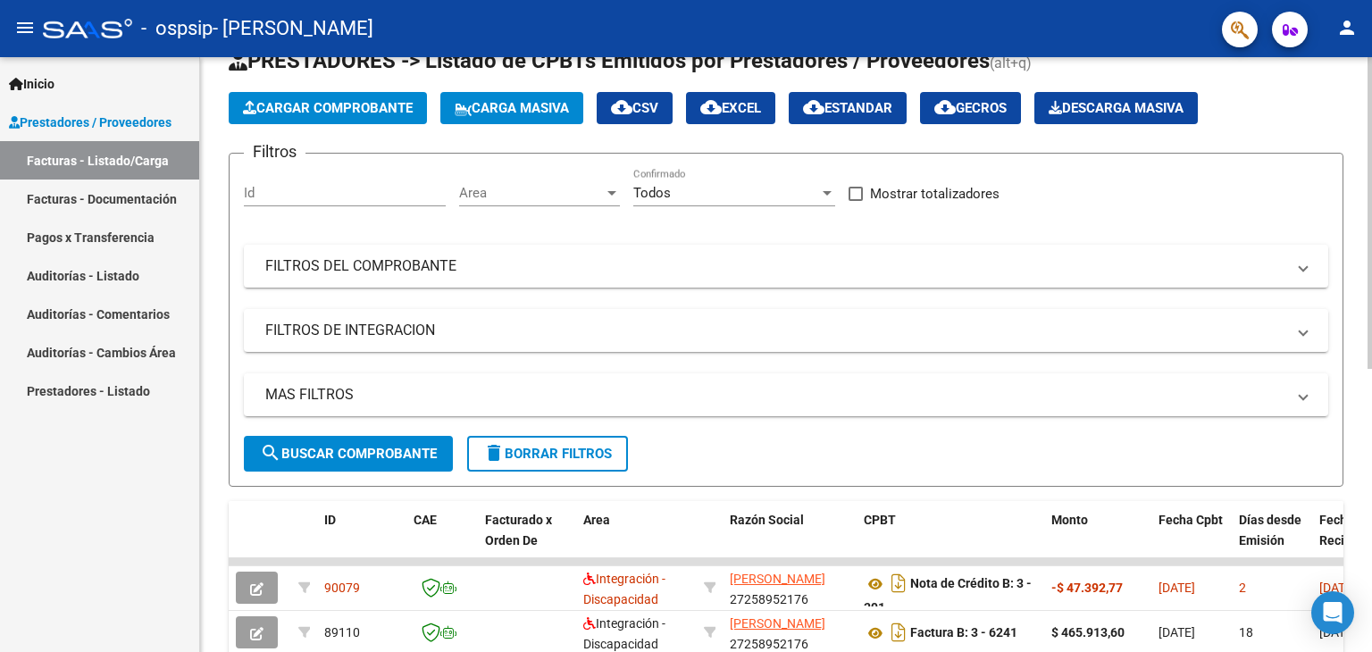
scroll to position [0, 0]
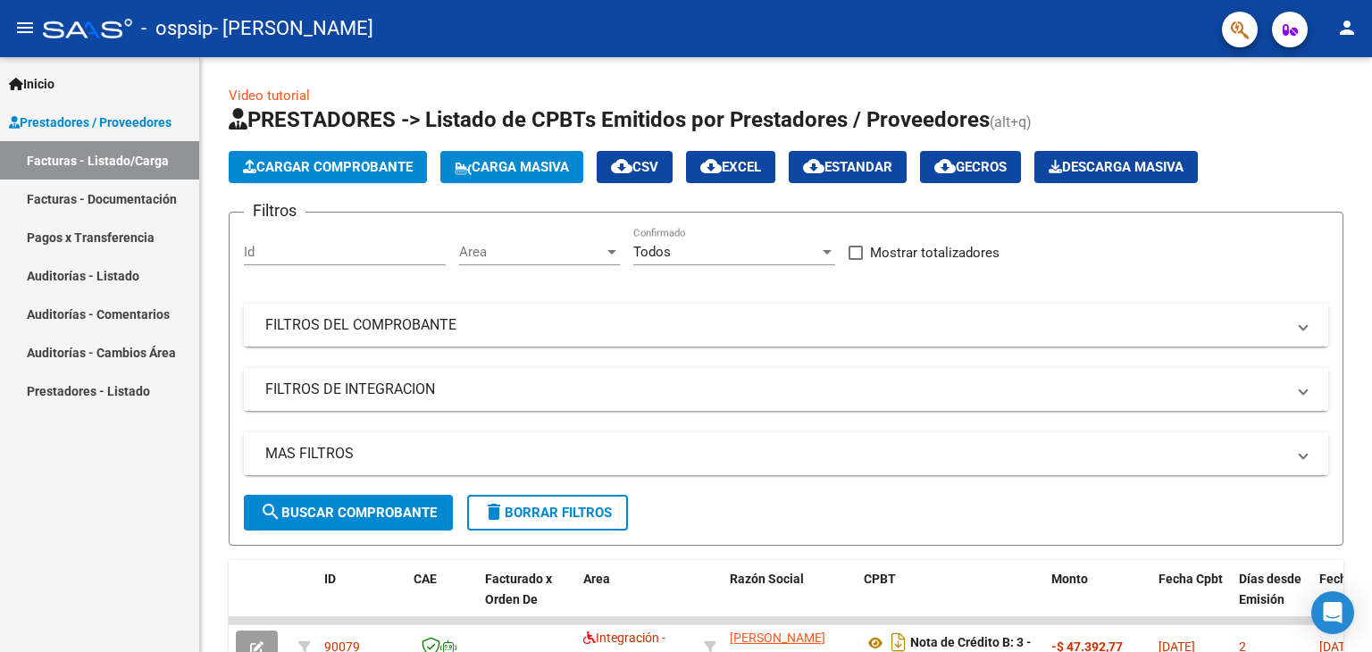
click at [1353, 26] on mat-icon "person" at bounding box center [1346, 27] width 21 height 21
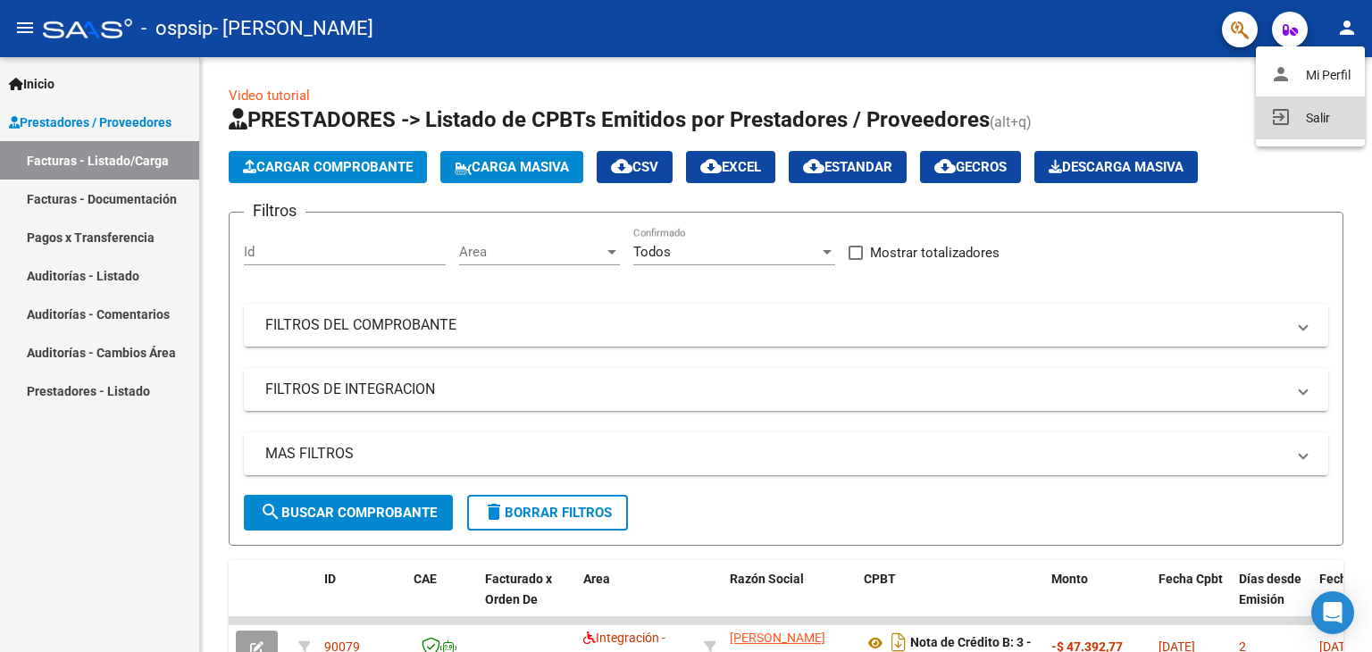
click at [1328, 114] on button "exit_to_app Salir" at bounding box center [1309, 117] width 109 height 43
